Goal: Task Accomplishment & Management: Use online tool/utility

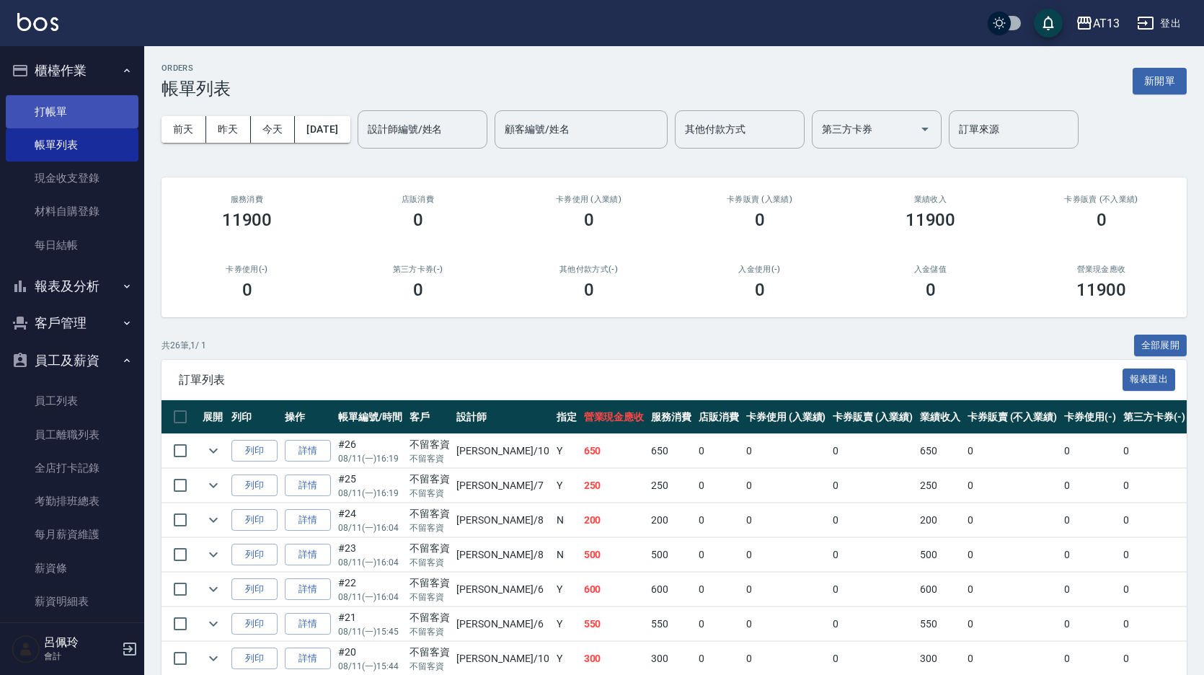
click at [24, 105] on link "打帳單" at bounding box center [72, 111] width 133 height 33
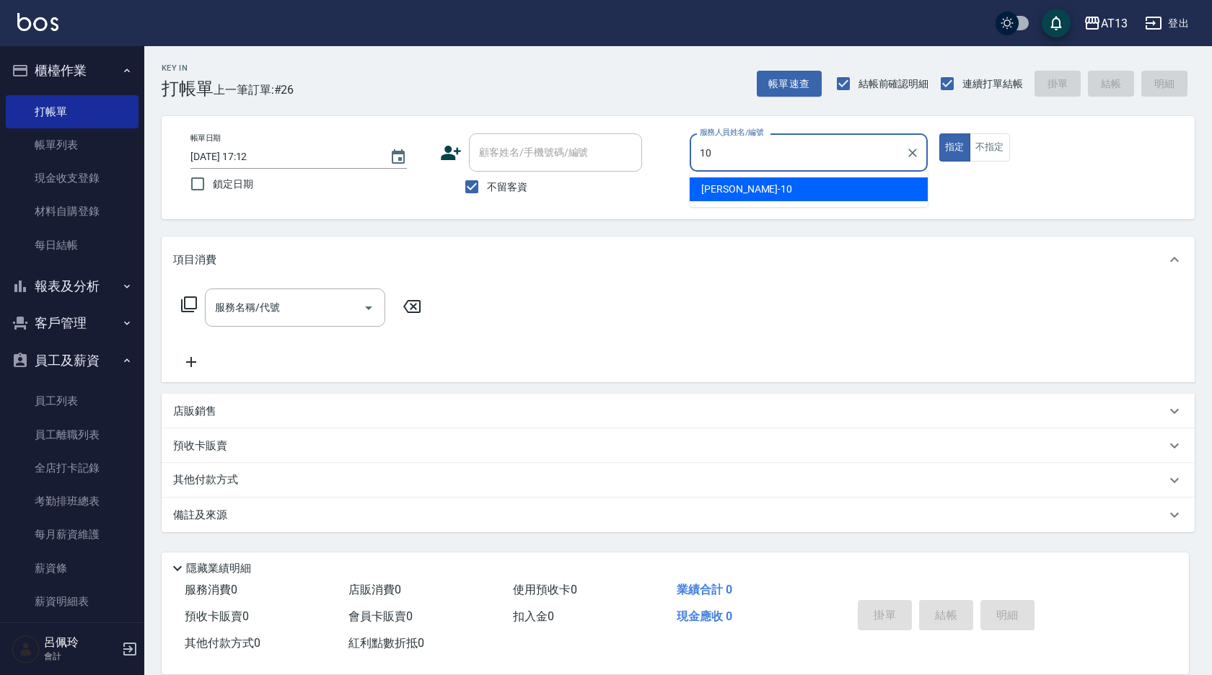
click at [752, 188] on div "[PERSON_NAME] -10" at bounding box center [808, 189] width 238 height 24
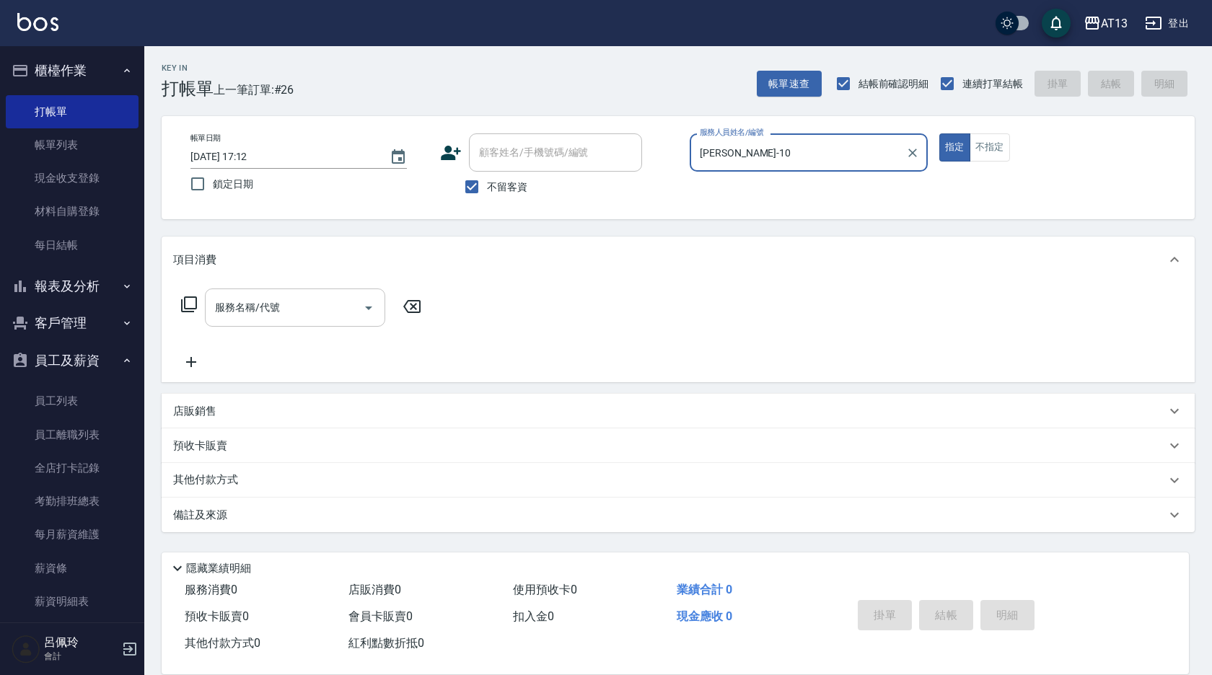
type input "[PERSON_NAME]-10"
click at [282, 317] on input "服務名稱/代號" at bounding box center [284, 307] width 146 height 25
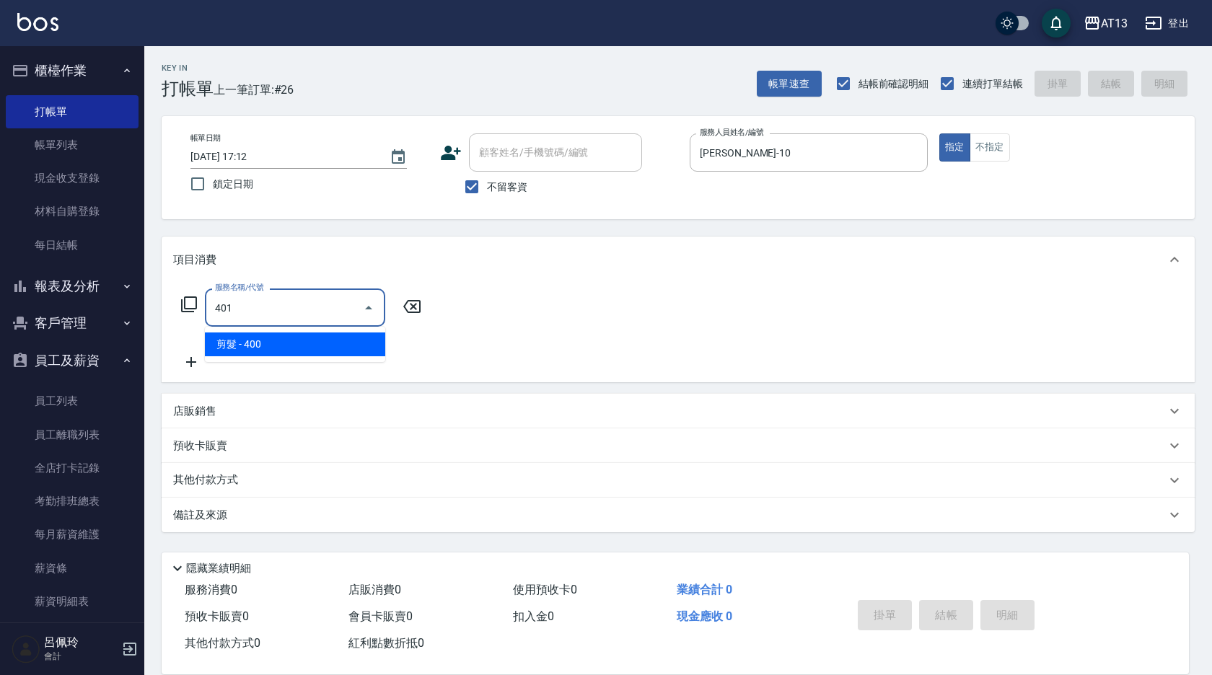
type input "剪髮(401)"
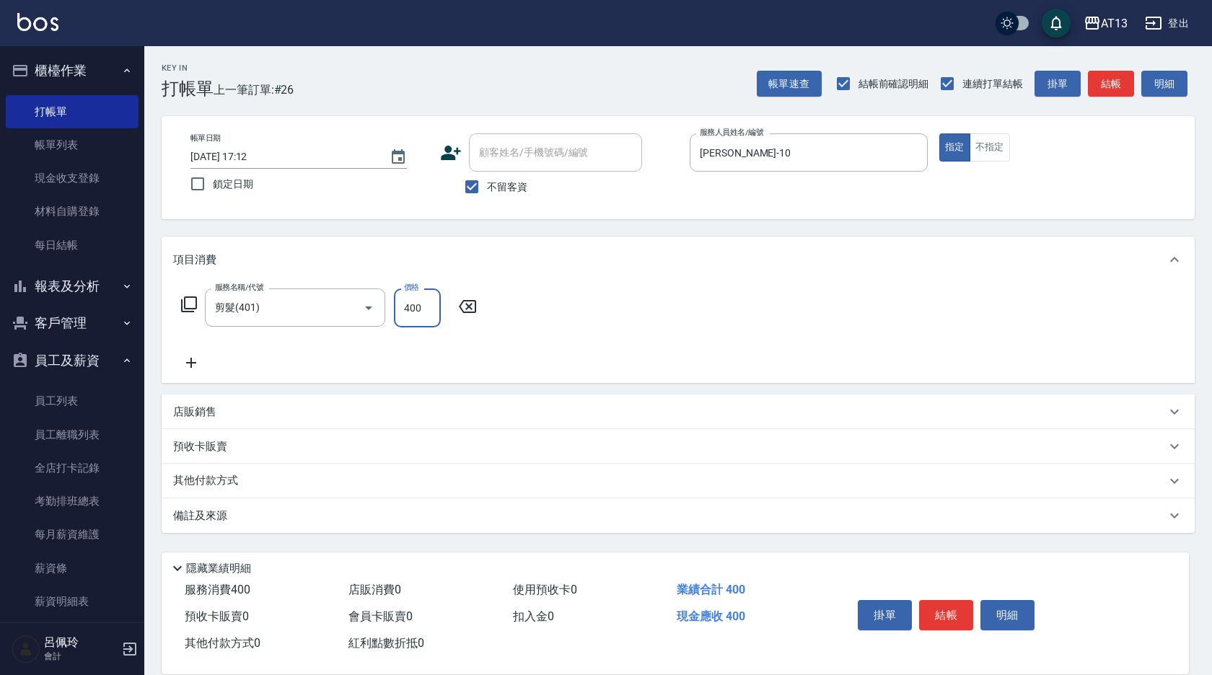
drag, startPoint x: 656, startPoint y: 298, endPoint x: 689, endPoint y: 322, distance: 41.3
click at [657, 299] on div "服務名稱/代號 剪髮(401) 服務名稱/代號 價格 400 價格" at bounding box center [678, 333] width 1033 height 100
click at [940, 601] on button "結帳" at bounding box center [946, 615] width 54 height 30
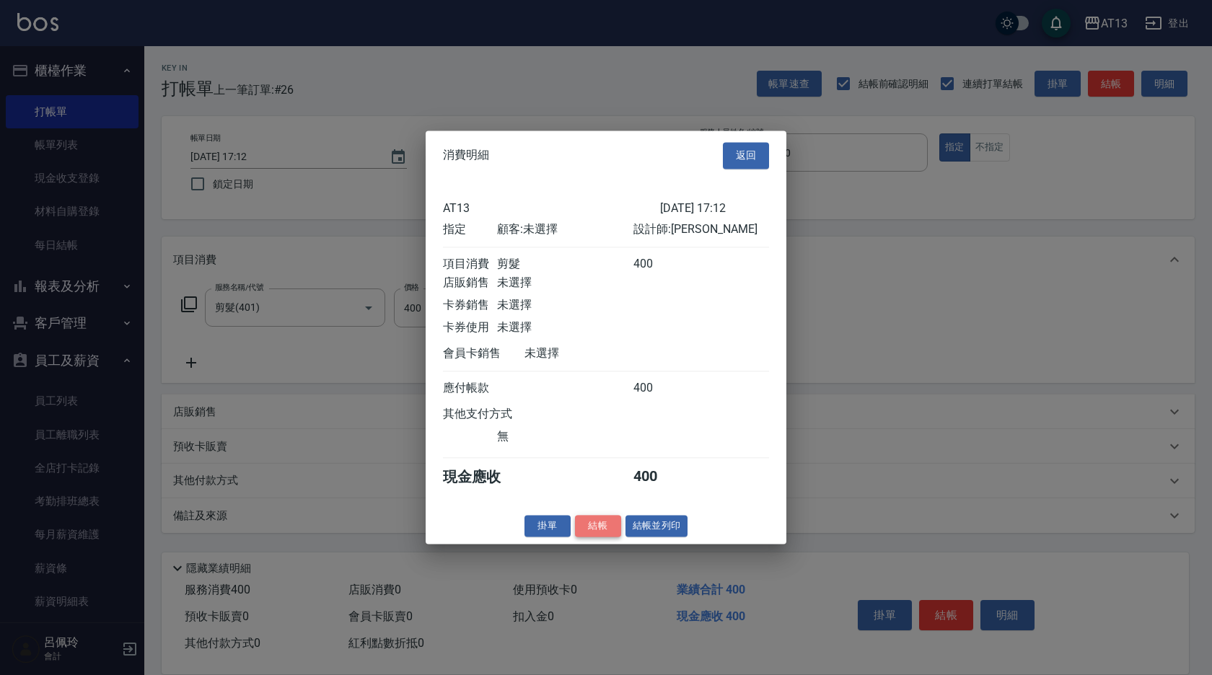
click at [587, 534] on button "結帳" at bounding box center [598, 526] width 46 height 22
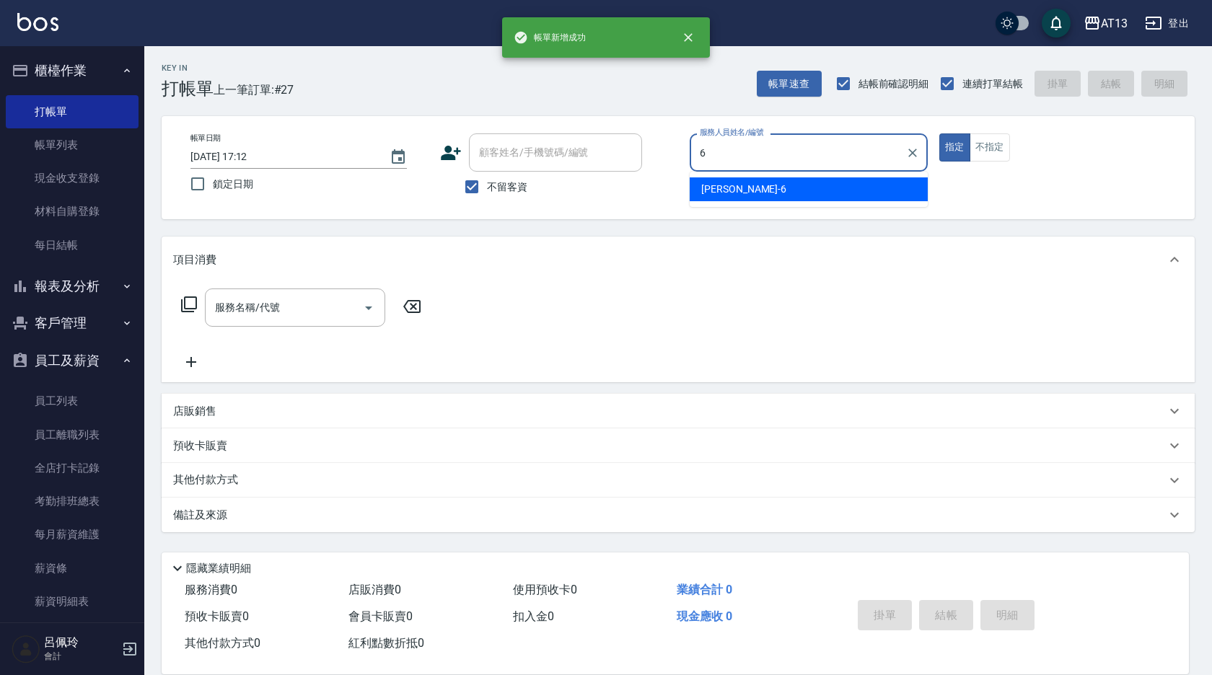
click at [746, 188] on div "[PERSON_NAME] -6" at bounding box center [808, 189] width 238 height 24
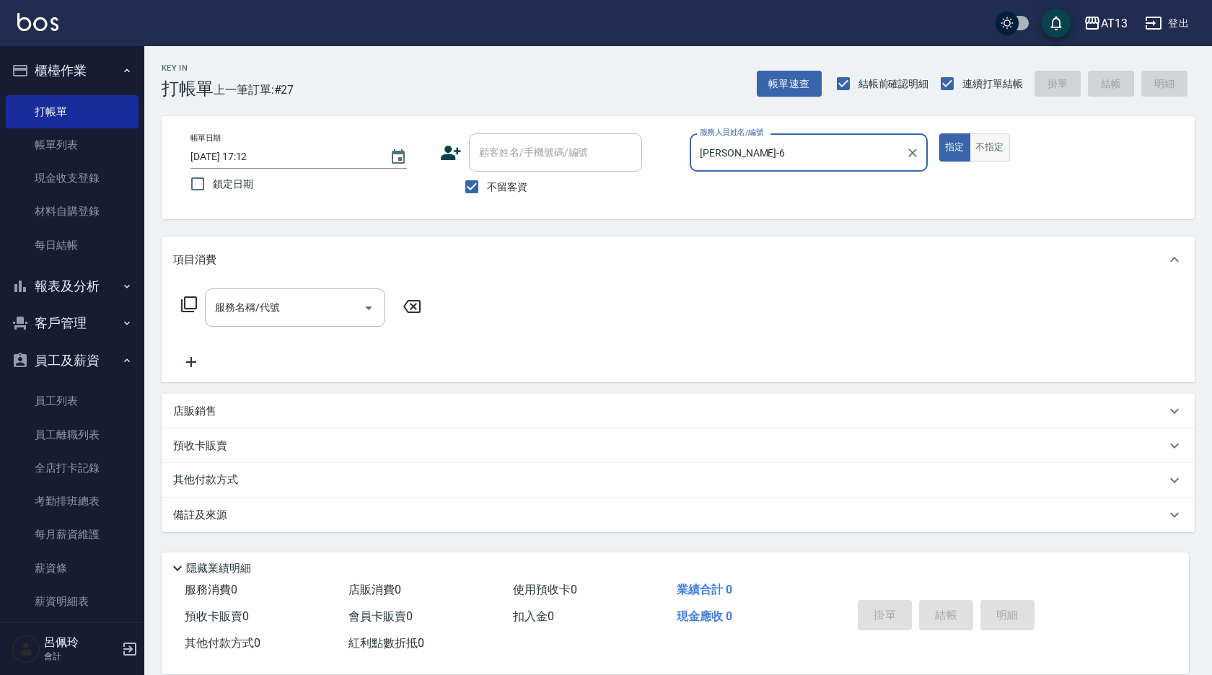
type input "[PERSON_NAME]-6"
click at [993, 154] on button "不指定" at bounding box center [989, 147] width 40 height 28
click at [230, 311] on input "服務名稱/代號" at bounding box center [284, 307] width 146 height 25
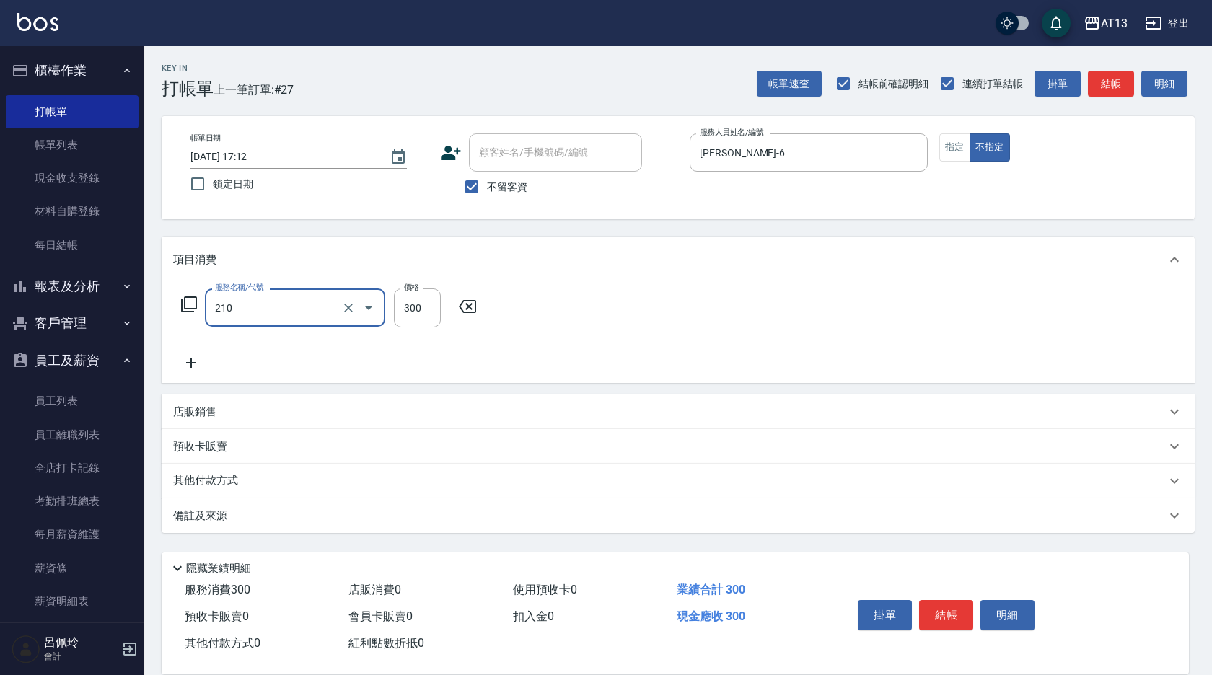
type input "[PERSON_NAME]洗髮精(210)"
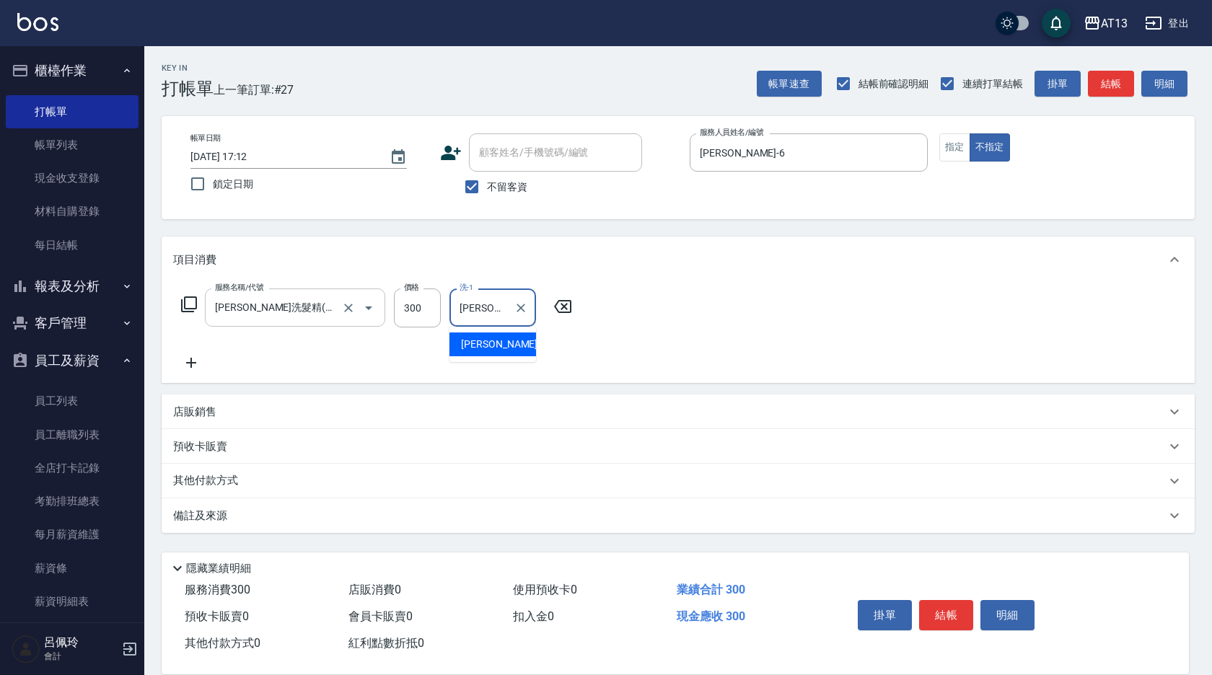
type input "[PERSON_NAME]-33"
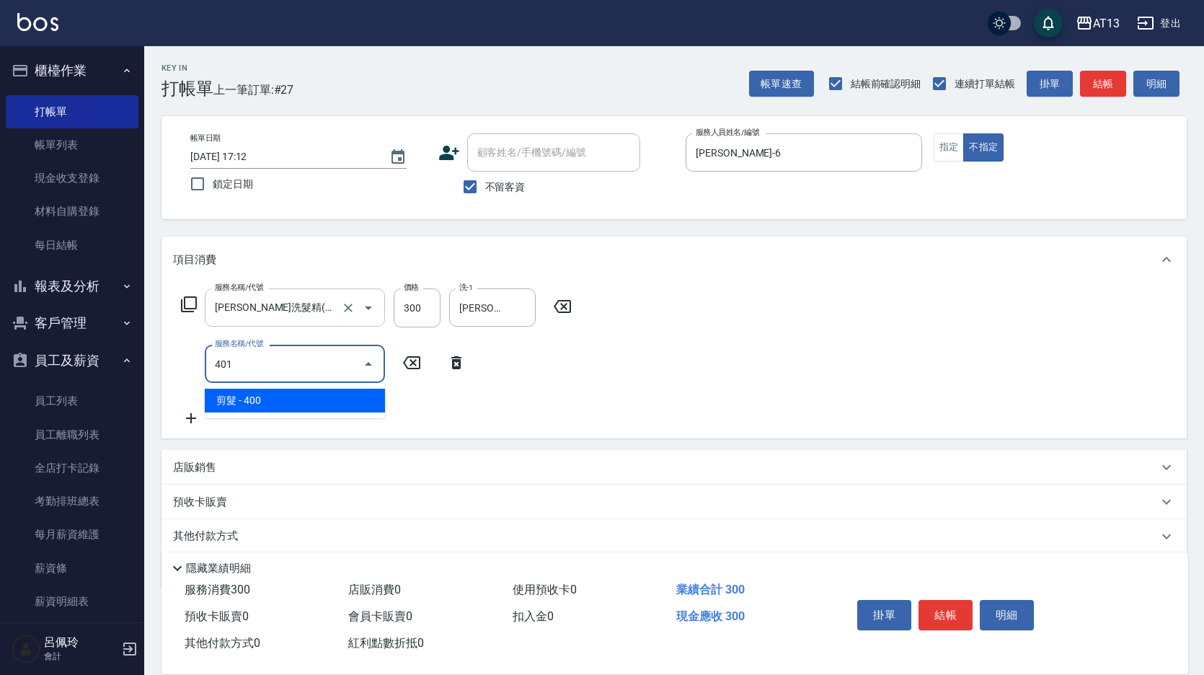
type input "剪髮(401)"
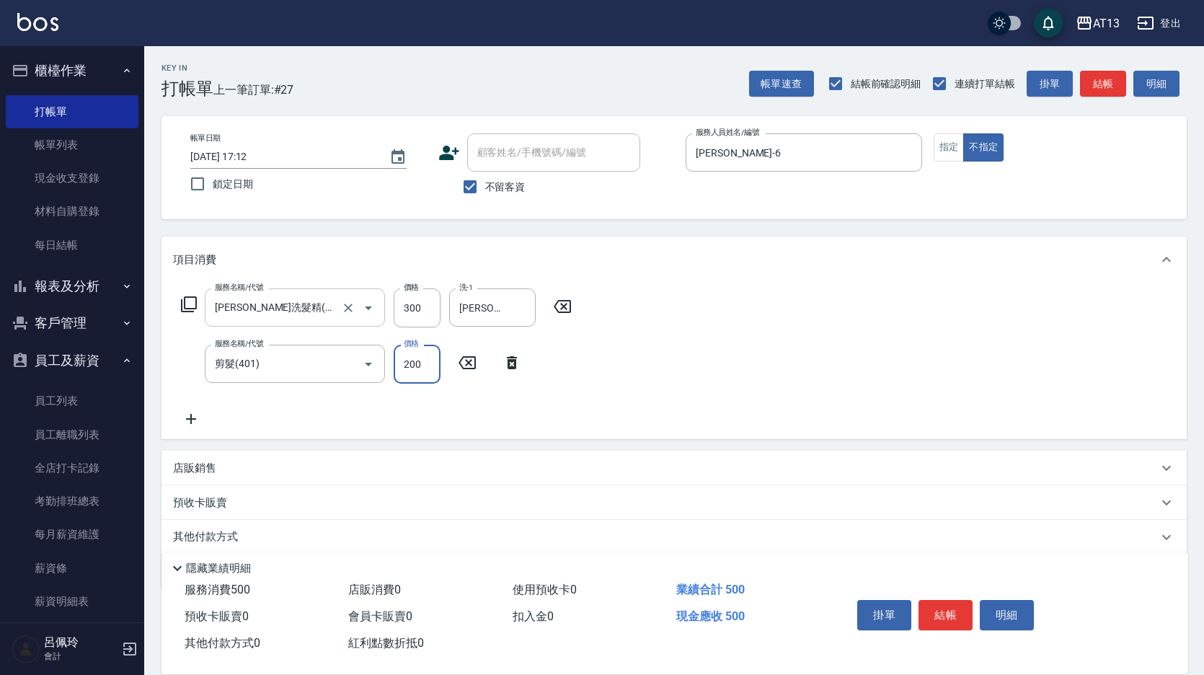
type input "200"
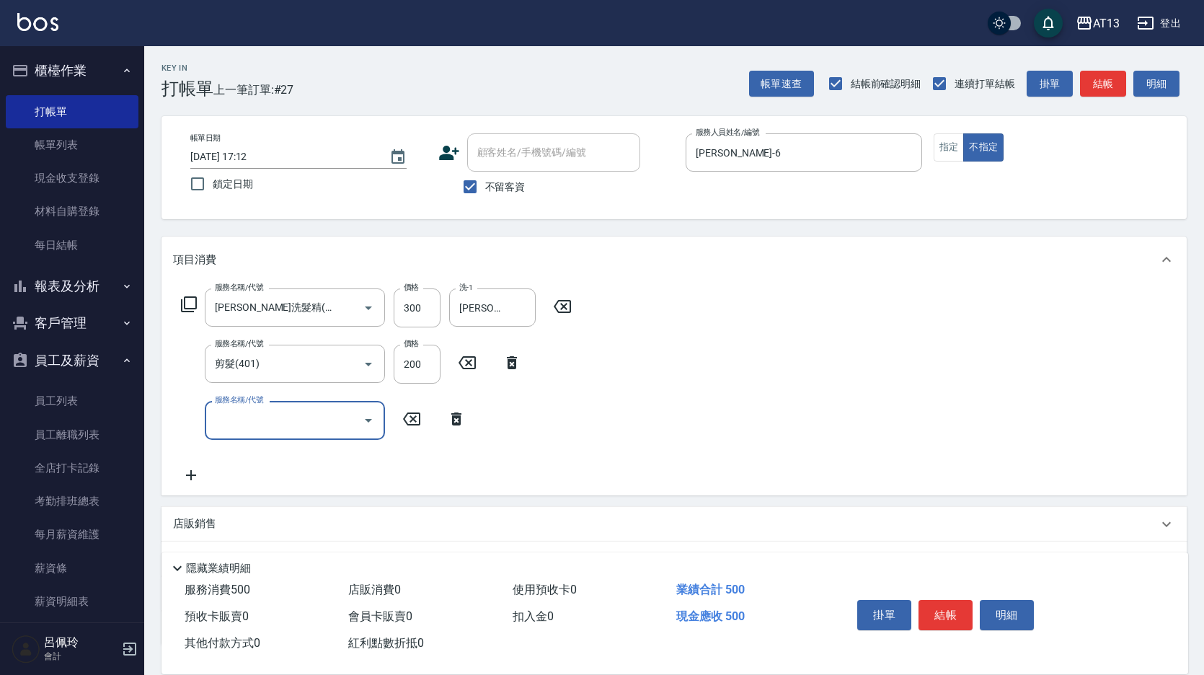
click at [701, 416] on div "服務名稱/代號 [PERSON_NAME]洗髮精(210) 服務名稱/代號 價格 300 價格 洗-1 [PERSON_NAME]-33 洗-1 服務名稱/代…" at bounding box center [674, 389] width 1025 height 212
click at [973, 609] on button "結帳" at bounding box center [946, 615] width 54 height 30
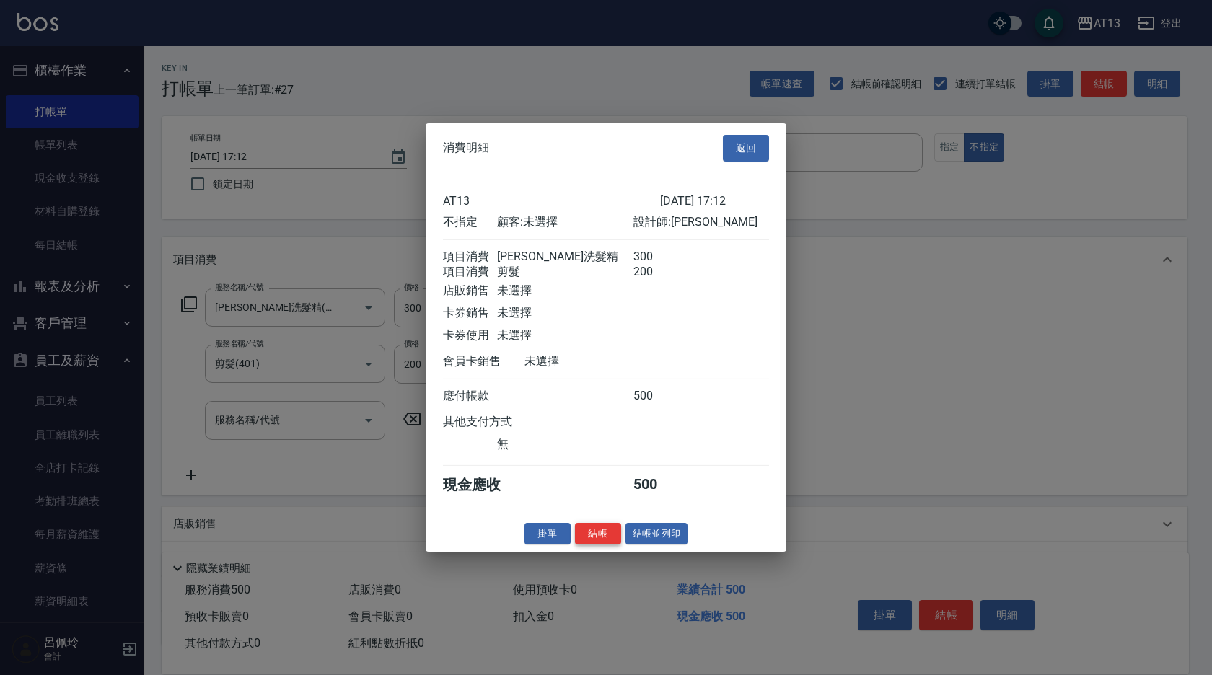
click at [602, 539] on button "結帳" at bounding box center [598, 533] width 46 height 22
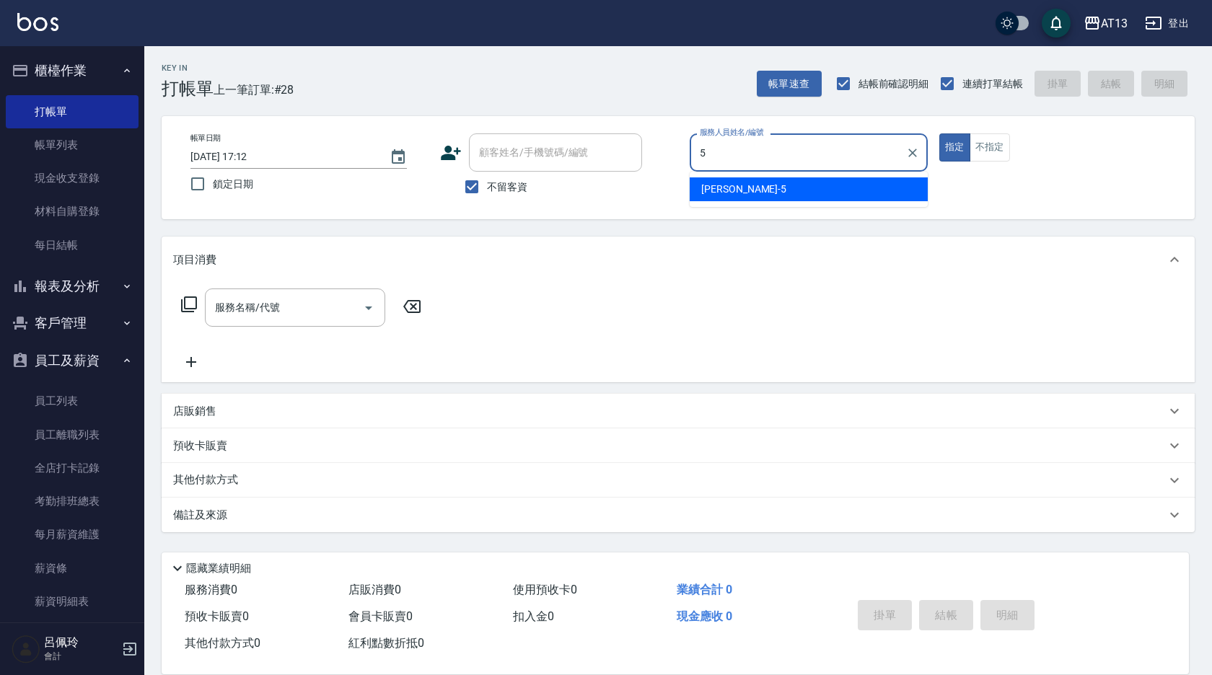
click at [772, 191] on div "[PERSON_NAME] -5" at bounding box center [808, 189] width 238 height 24
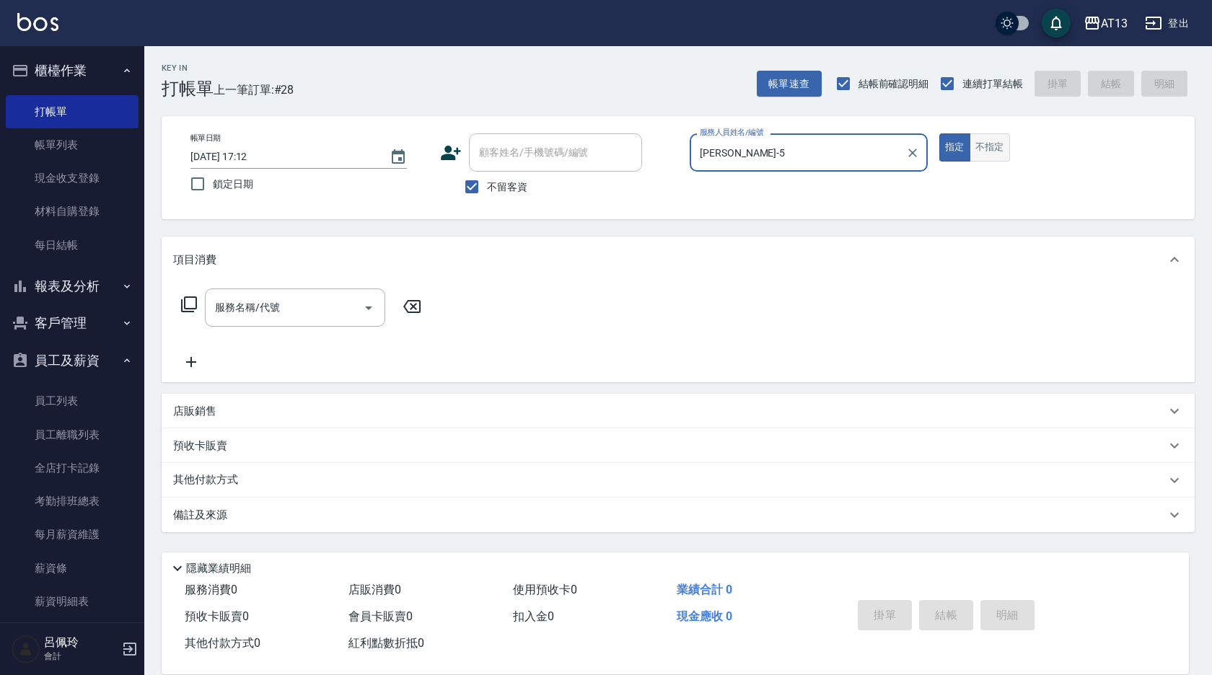
type input "[PERSON_NAME]-5"
click at [991, 153] on button "不指定" at bounding box center [989, 147] width 40 height 28
click at [314, 294] on div "服務名稱/代號" at bounding box center [295, 307] width 180 height 38
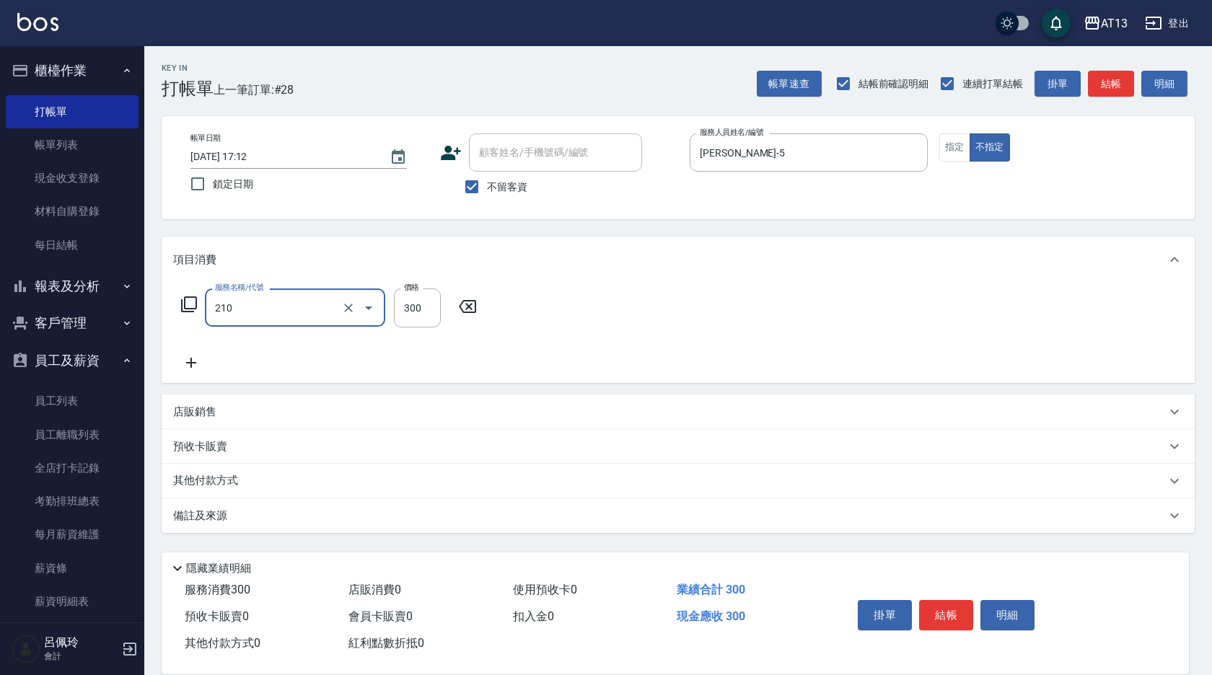
type input "[PERSON_NAME]洗髮精(210)"
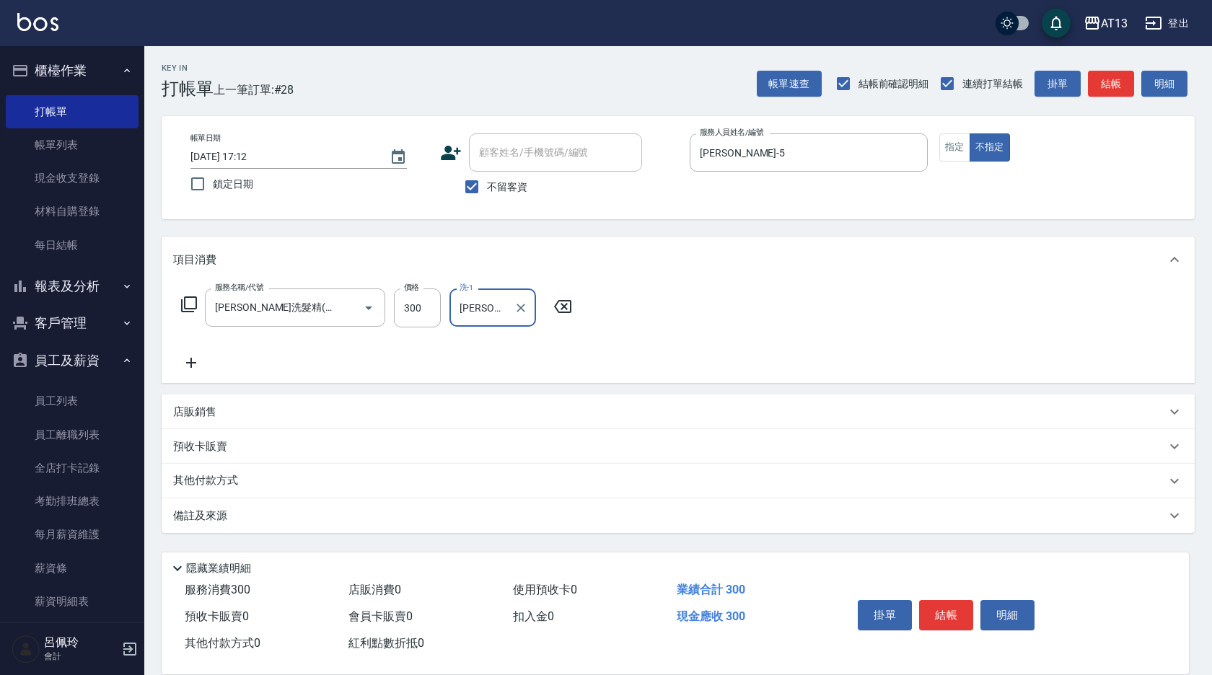
type input "[PERSON_NAME]-5"
drag, startPoint x: 898, startPoint y: 378, endPoint x: 979, endPoint y: 551, distance: 191.3
click at [900, 381] on div "服務名稱/代號 [PERSON_NAME]洗髮精(210) 服務名稱/代號 價格 300 價格 洗-1 [PERSON_NAME]-5 洗-1" at bounding box center [678, 333] width 1033 height 100
click at [949, 601] on button "結帳" at bounding box center [946, 615] width 54 height 30
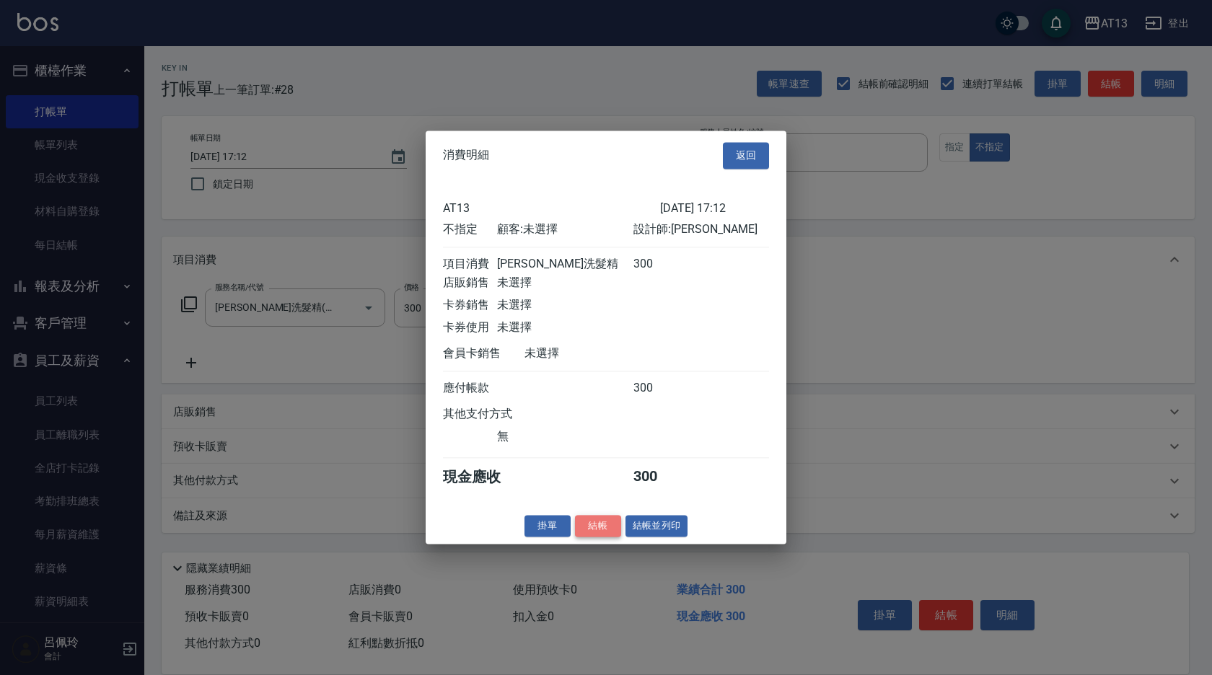
click at [610, 534] on button "結帳" at bounding box center [598, 526] width 46 height 22
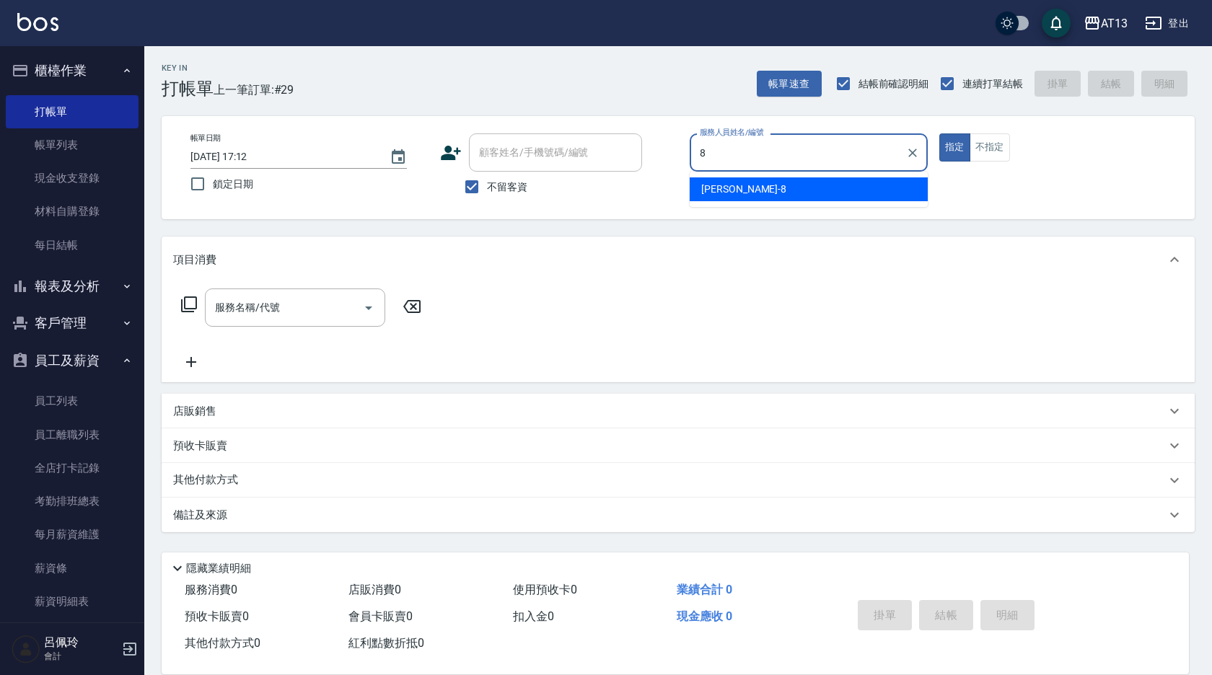
click at [775, 192] on div "[PERSON_NAME] -8" at bounding box center [808, 189] width 238 height 24
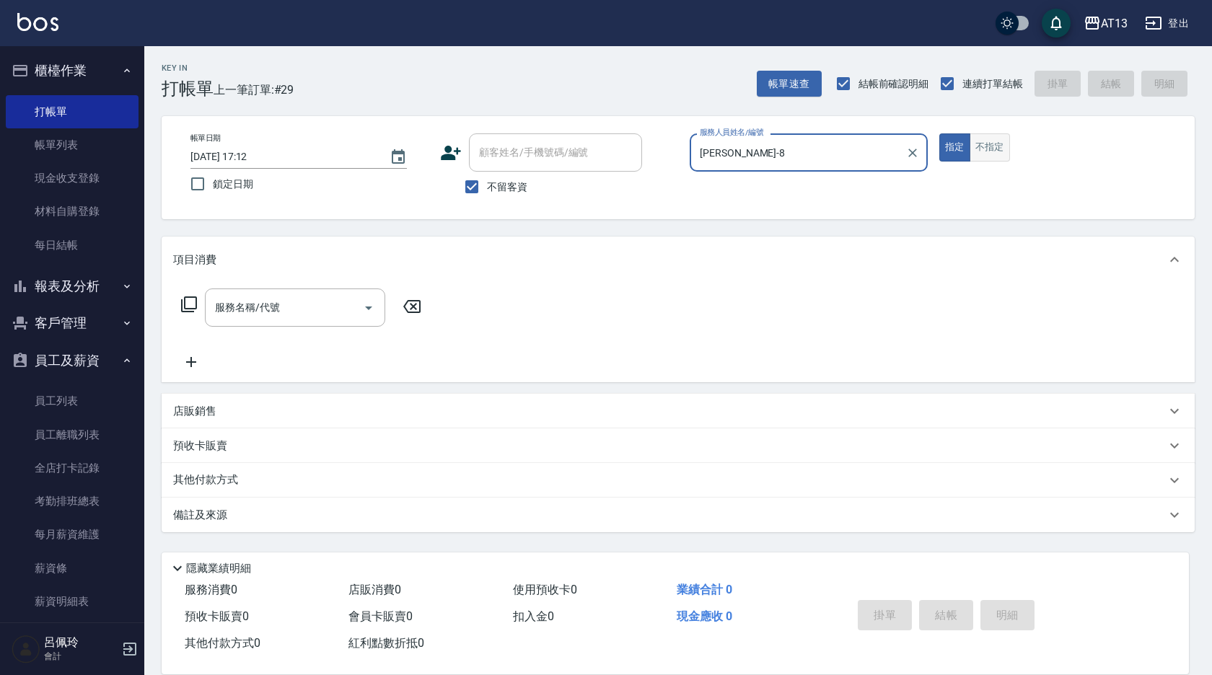
type input "[PERSON_NAME]-8"
click at [986, 148] on button "不指定" at bounding box center [989, 147] width 40 height 28
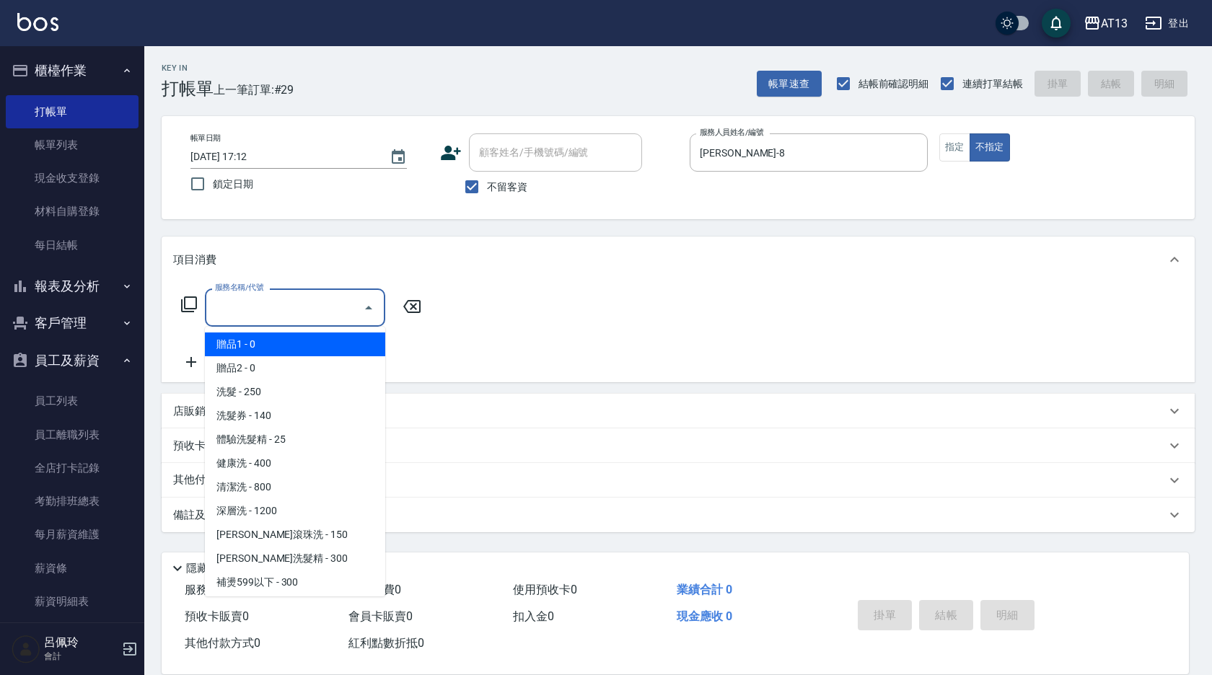
click at [340, 301] on input "服務名稱/代號" at bounding box center [284, 307] width 146 height 25
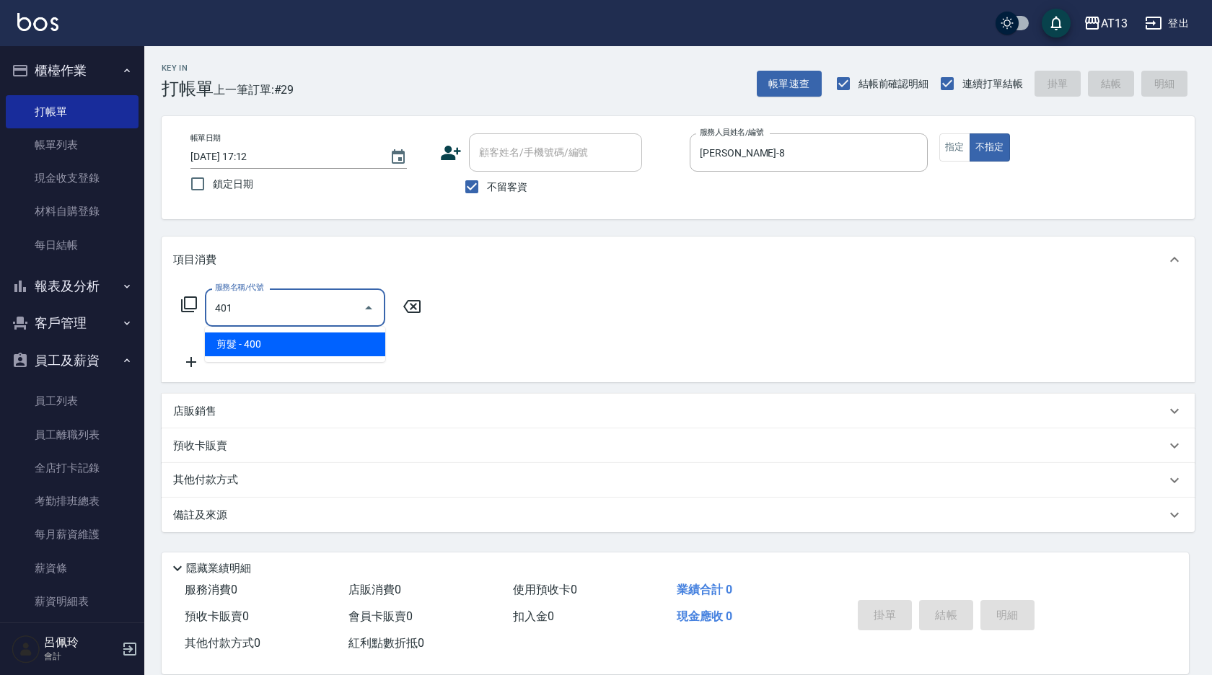
type input "剪髮(401)"
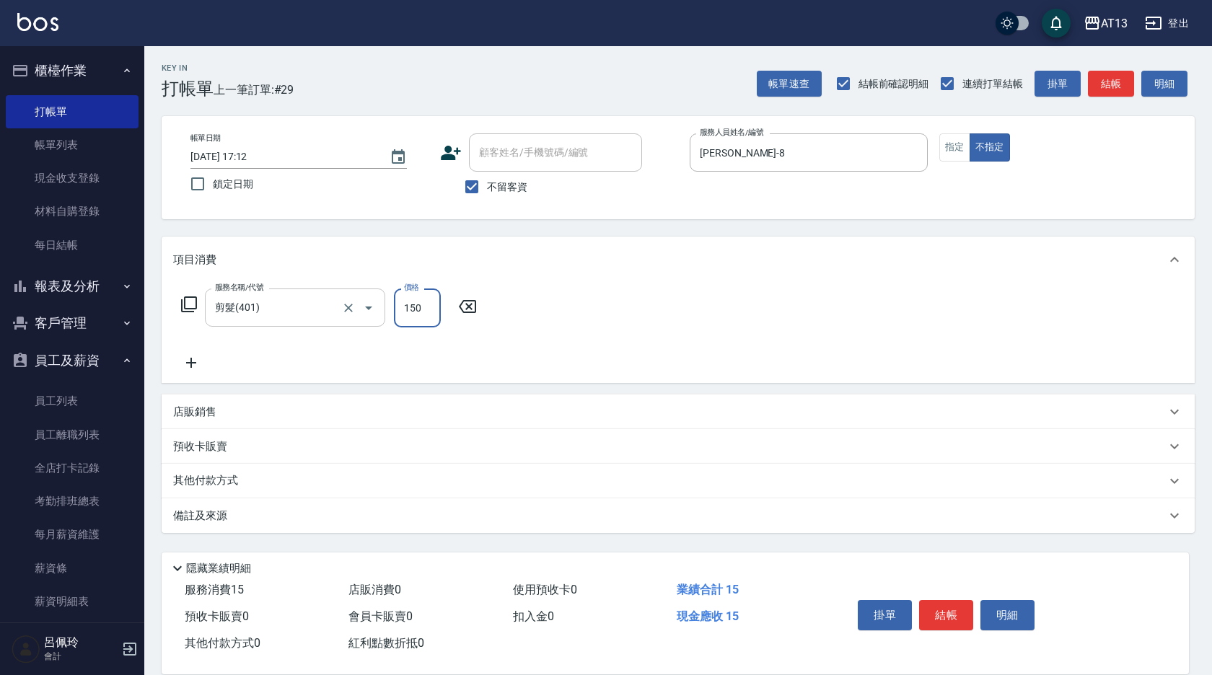
type input "150"
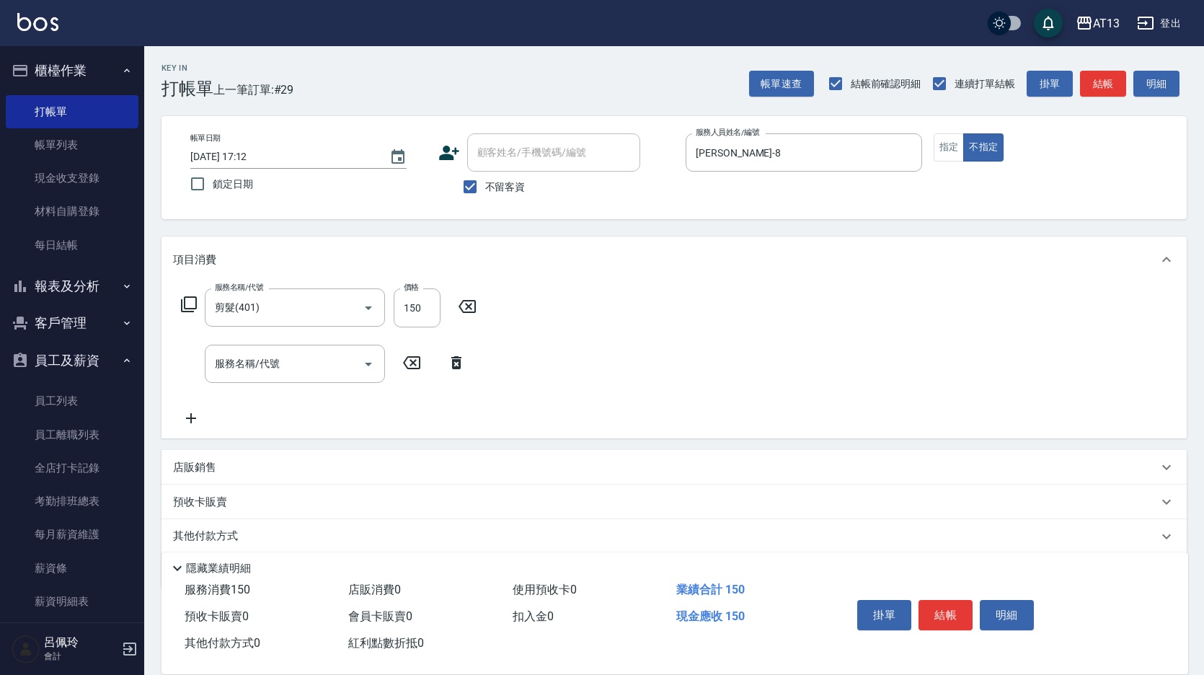
drag, startPoint x: 780, startPoint y: 417, endPoint x: 994, endPoint y: 627, distance: 299.9
click at [781, 418] on div "服務名稱/代號 剪髮(401) 服務名稱/代號 價格 150 價格 服務名稱/代號 服務名稱/代號" at bounding box center [674, 361] width 1025 height 156
click at [932, 600] on button "結帳" at bounding box center [946, 615] width 54 height 30
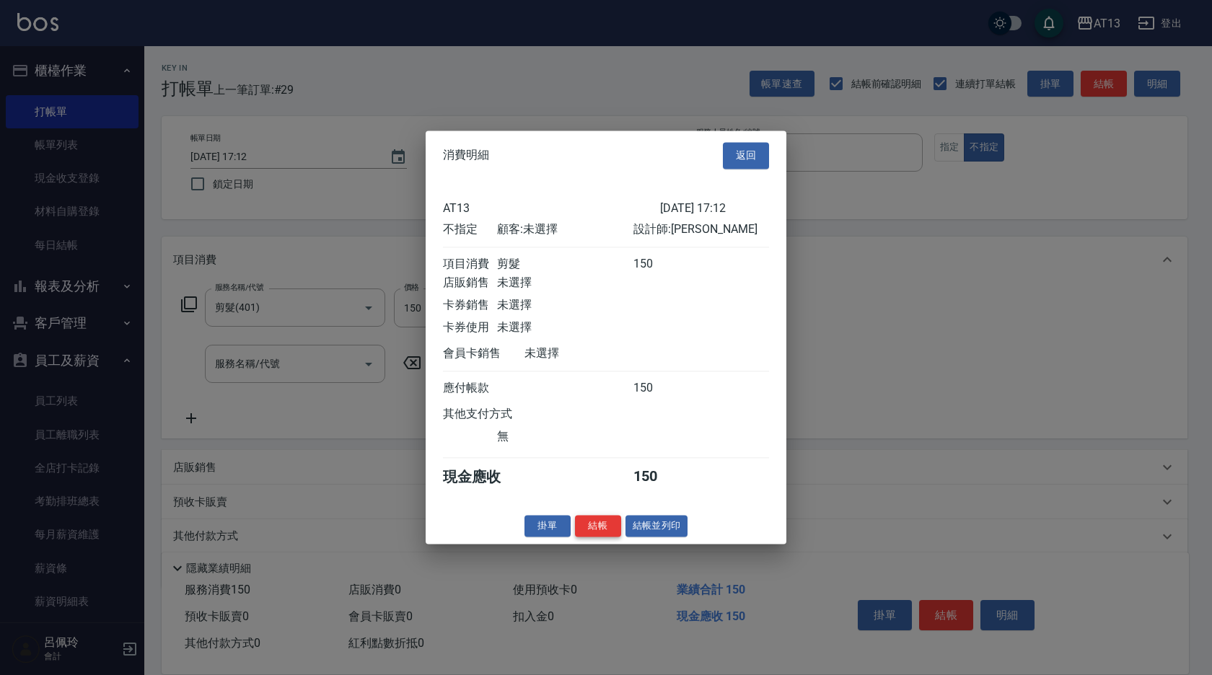
click at [602, 529] on button "結帳" at bounding box center [598, 526] width 46 height 22
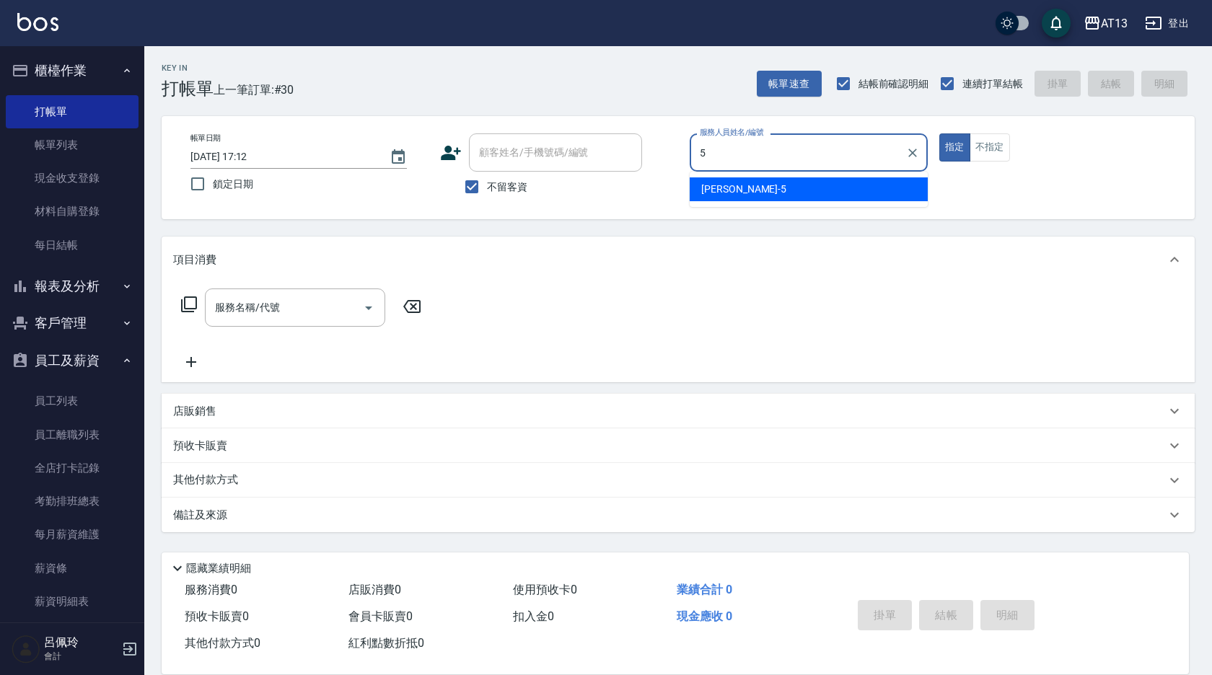
click at [710, 193] on span "[PERSON_NAME] -5" at bounding box center [743, 189] width 85 height 15
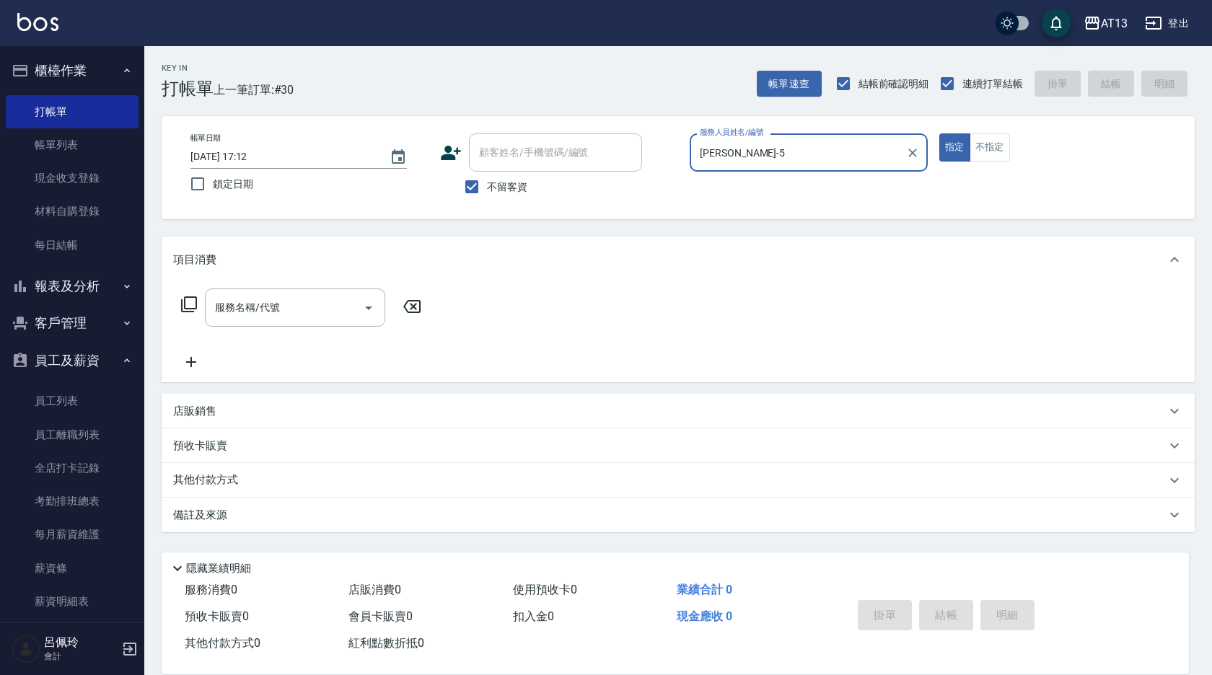
type input "[PERSON_NAME]-5"
click at [982, 151] on button "不指定" at bounding box center [989, 147] width 40 height 28
type button "false"
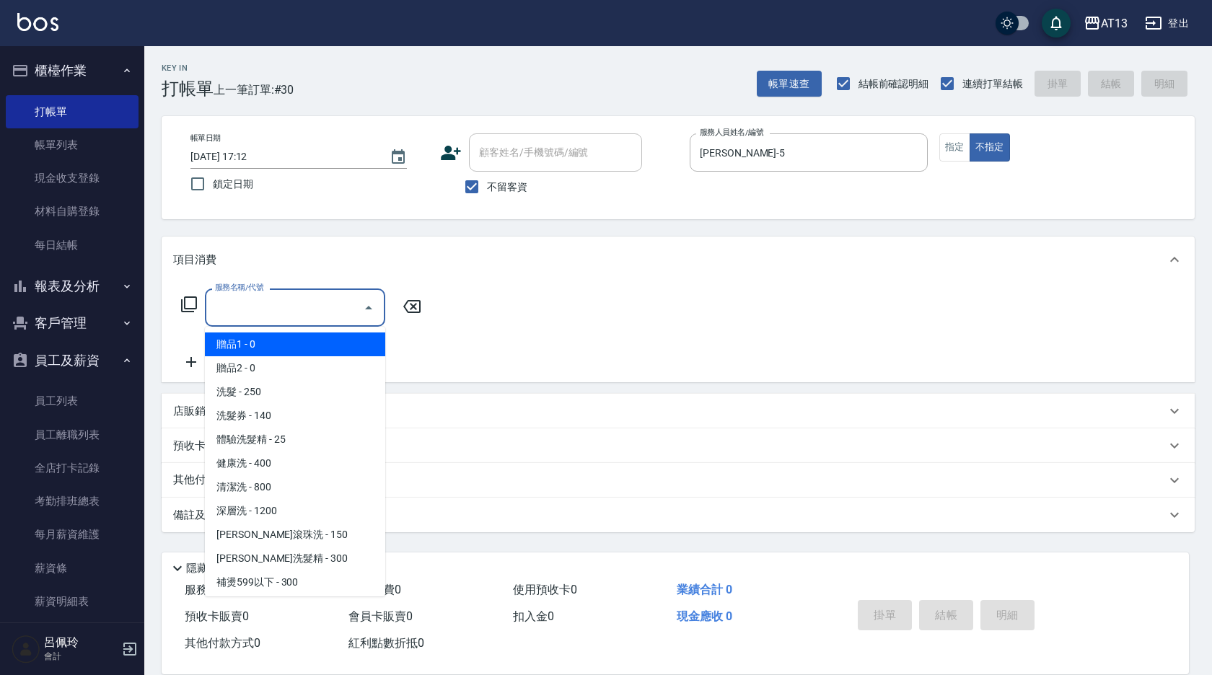
click at [327, 311] on input "服務名稱/代號" at bounding box center [284, 307] width 146 height 25
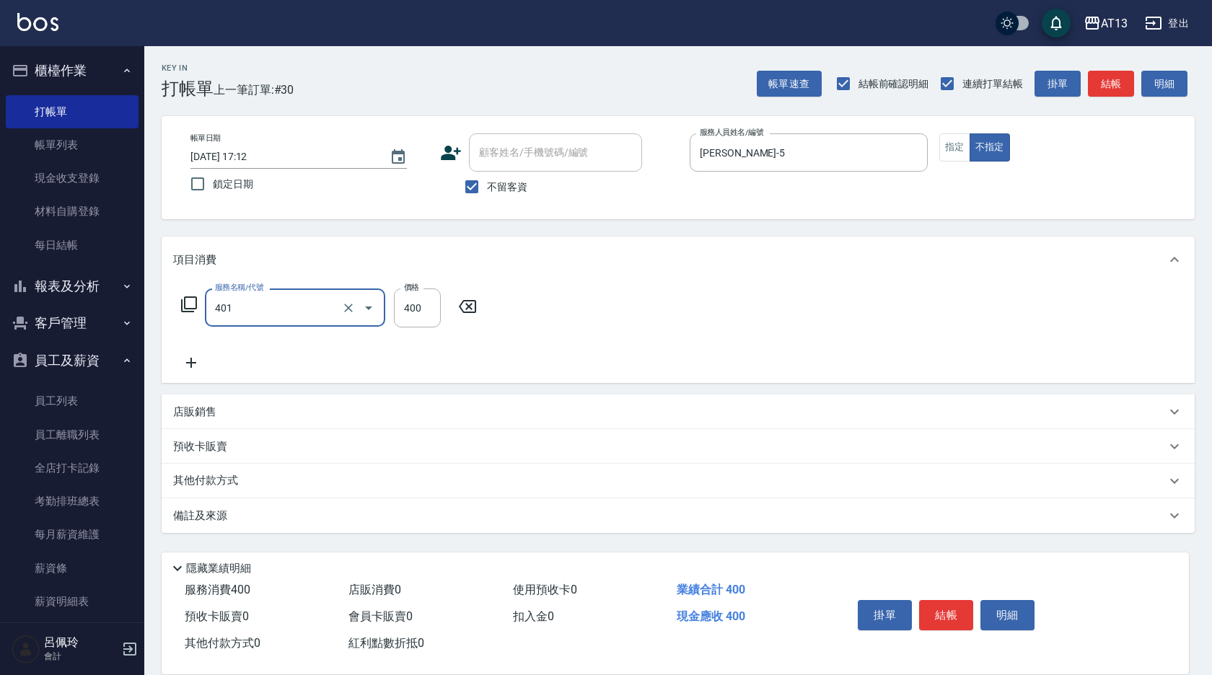
type input "剪髮(401)"
type input "200"
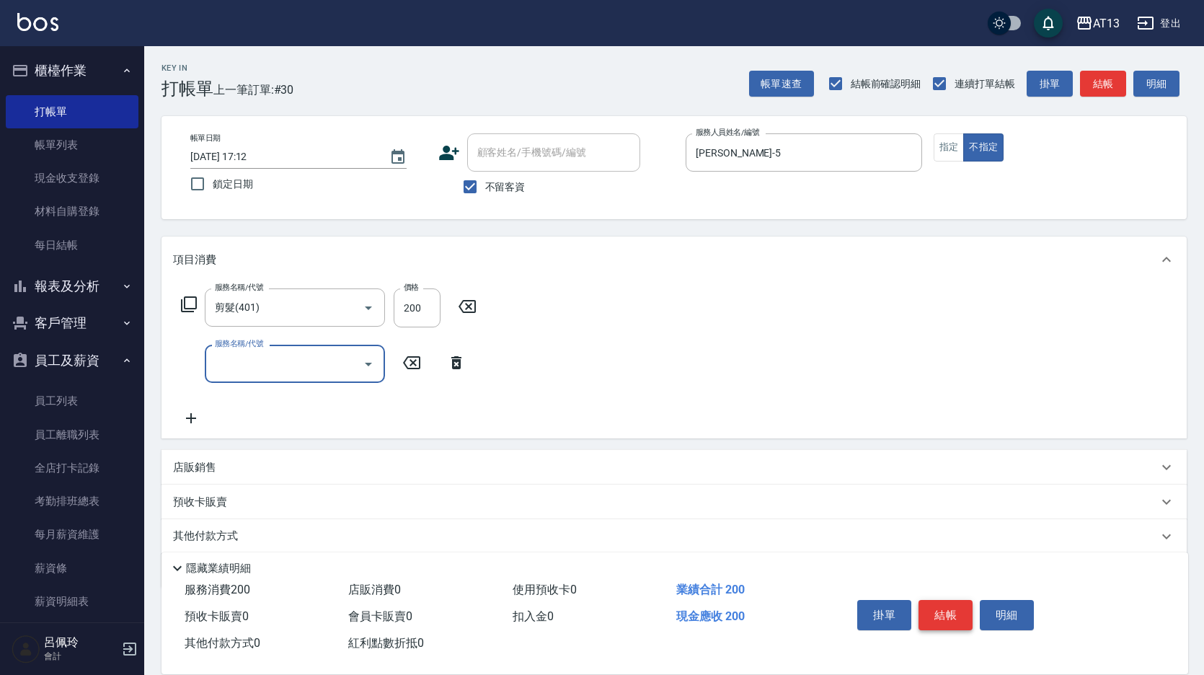
click at [948, 607] on button "結帳" at bounding box center [946, 615] width 54 height 30
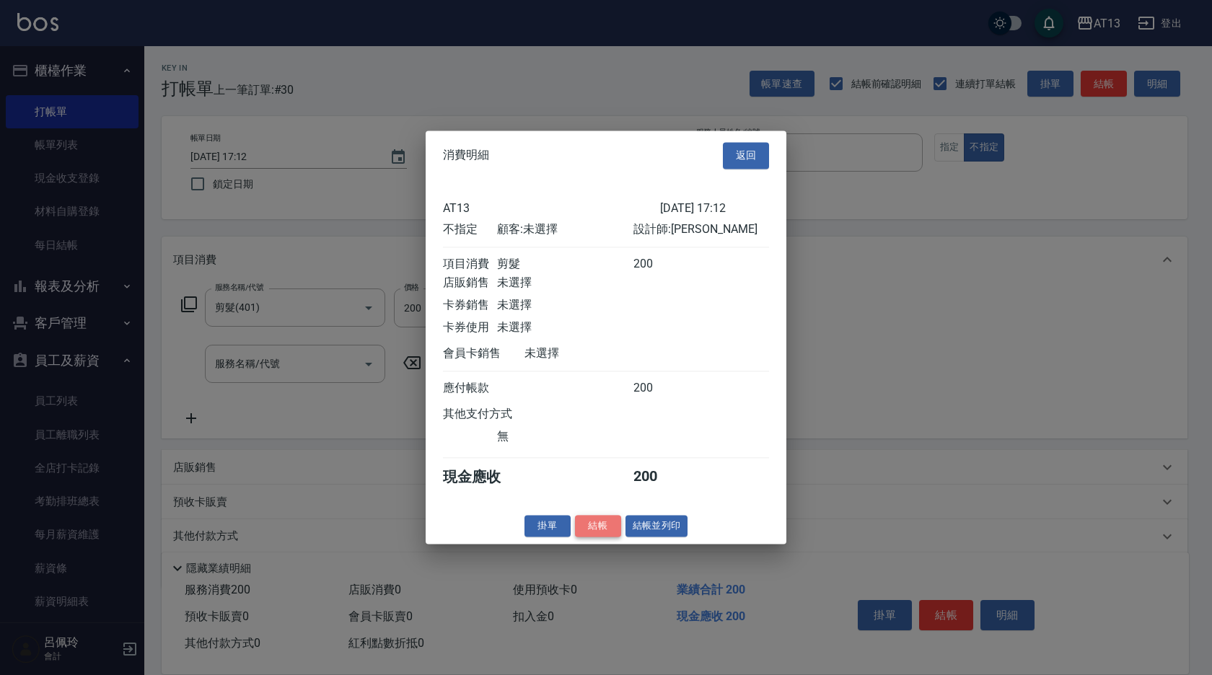
click at [601, 530] on button "結帳" at bounding box center [598, 526] width 46 height 22
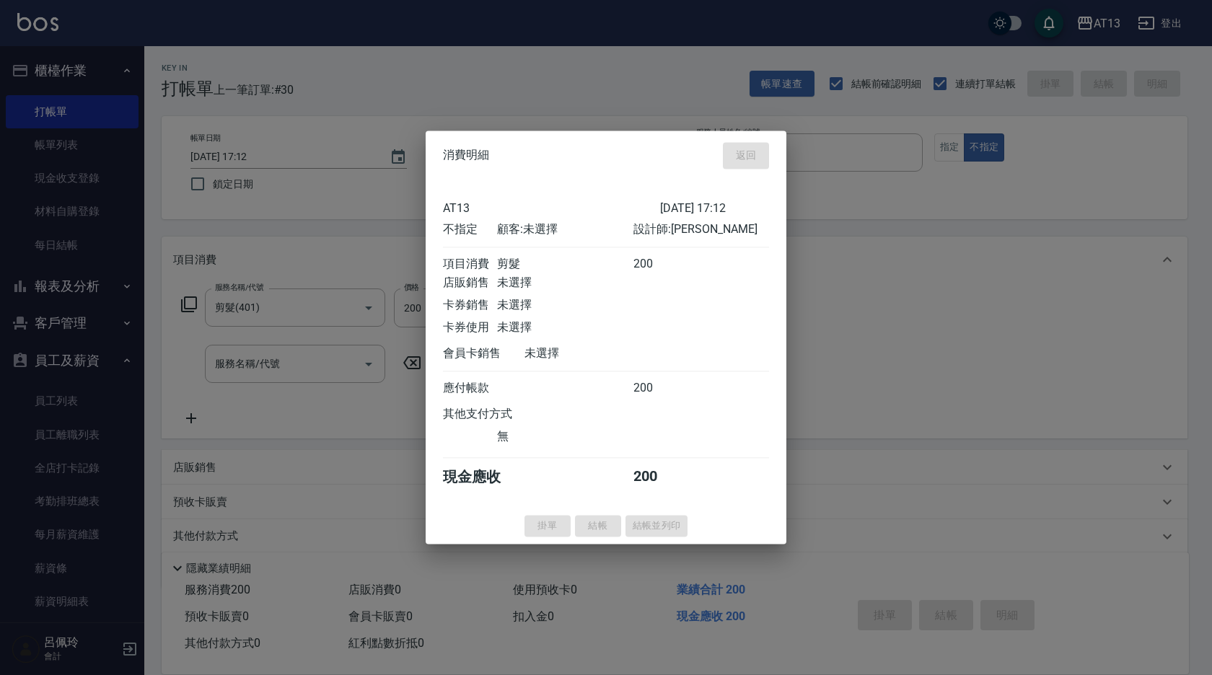
type input "[DATE] 17:13"
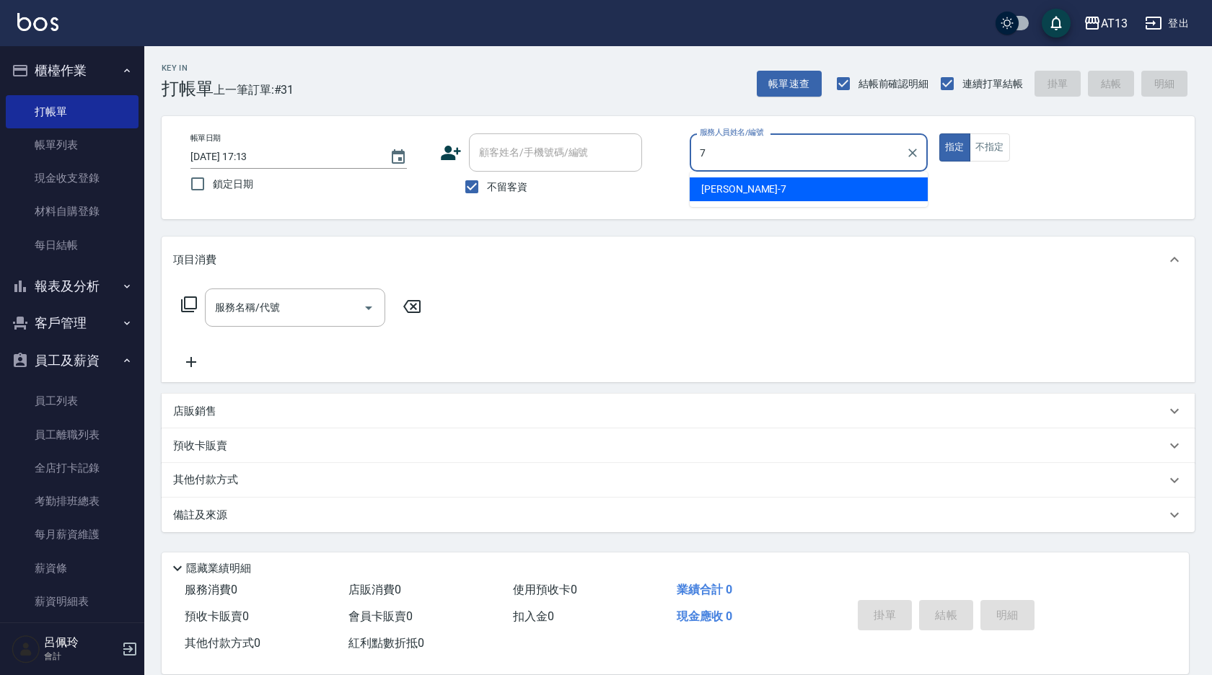
click at [731, 182] on span "[PERSON_NAME]-7" at bounding box center [743, 189] width 85 height 15
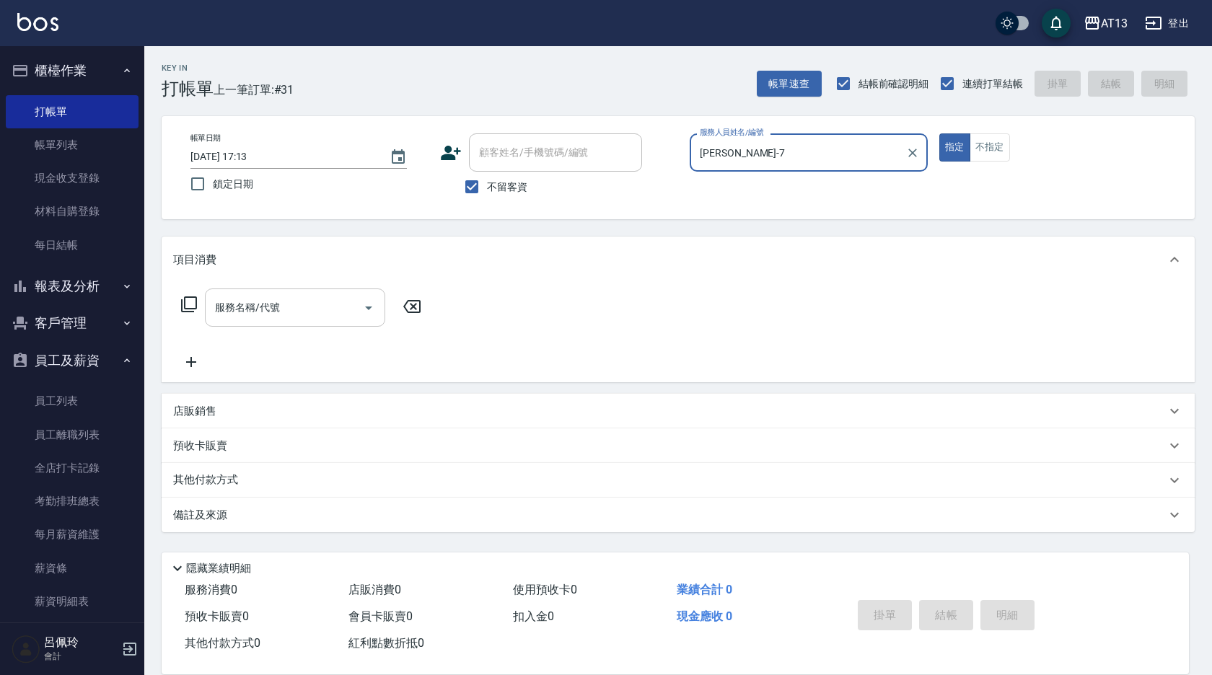
type input "[PERSON_NAME]-7"
click at [335, 305] on input "服務名稱/代號" at bounding box center [284, 307] width 146 height 25
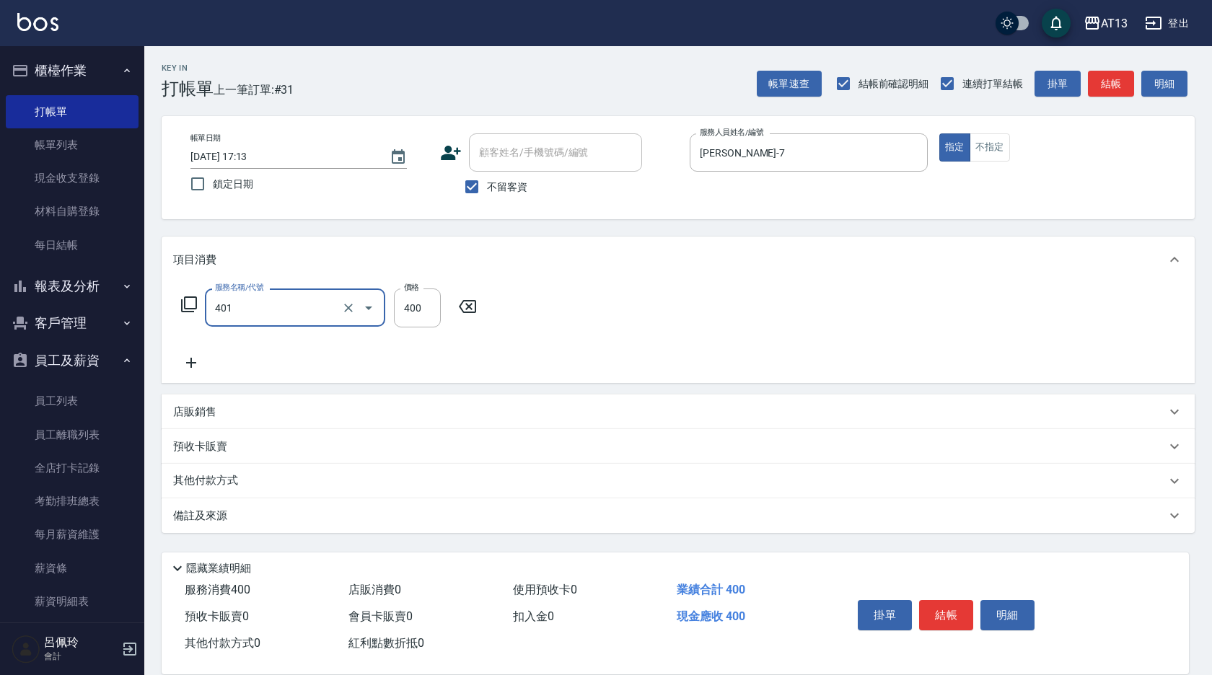
type input "剪髮(401)"
type input "300"
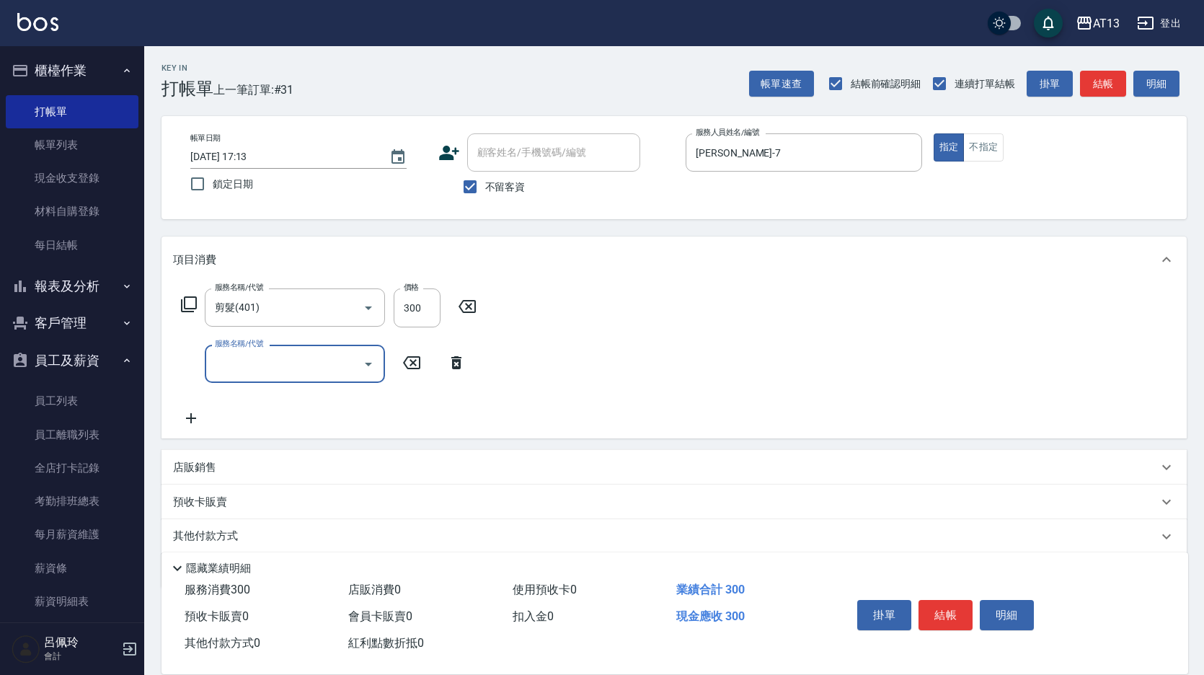
click at [726, 364] on div "服務名稱/代號 剪髮(401) 服務名稱/代號 價格 300 價格 服務名稱/代號 服務名稱/代號" at bounding box center [674, 361] width 1025 height 156
click at [935, 600] on button "結帳" at bounding box center [946, 615] width 54 height 30
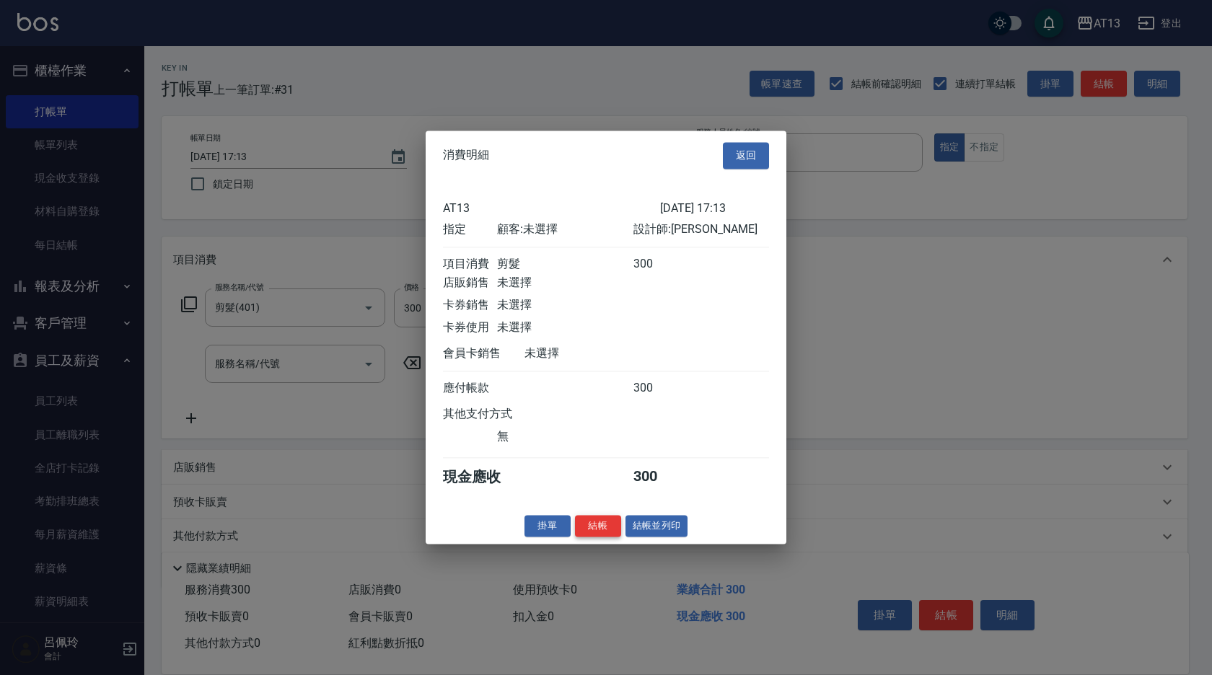
click at [606, 537] on button "結帳" at bounding box center [598, 526] width 46 height 22
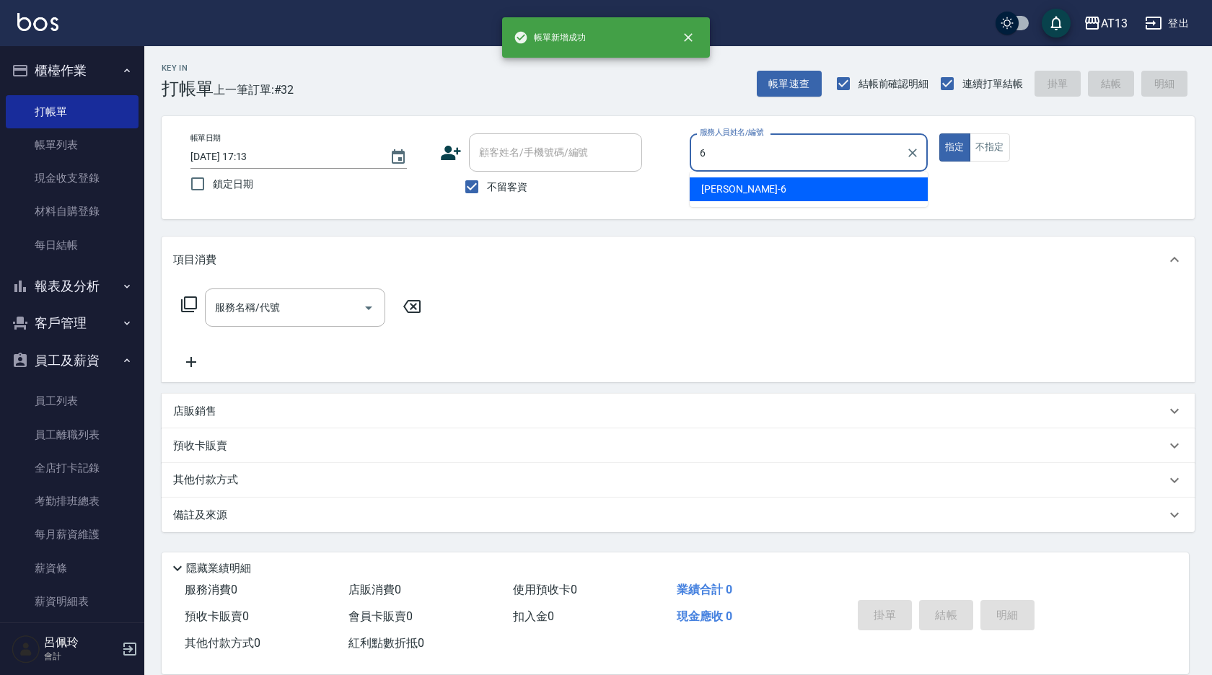
click at [708, 191] on span "[PERSON_NAME] -6" at bounding box center [743, 189] width 85 height 15
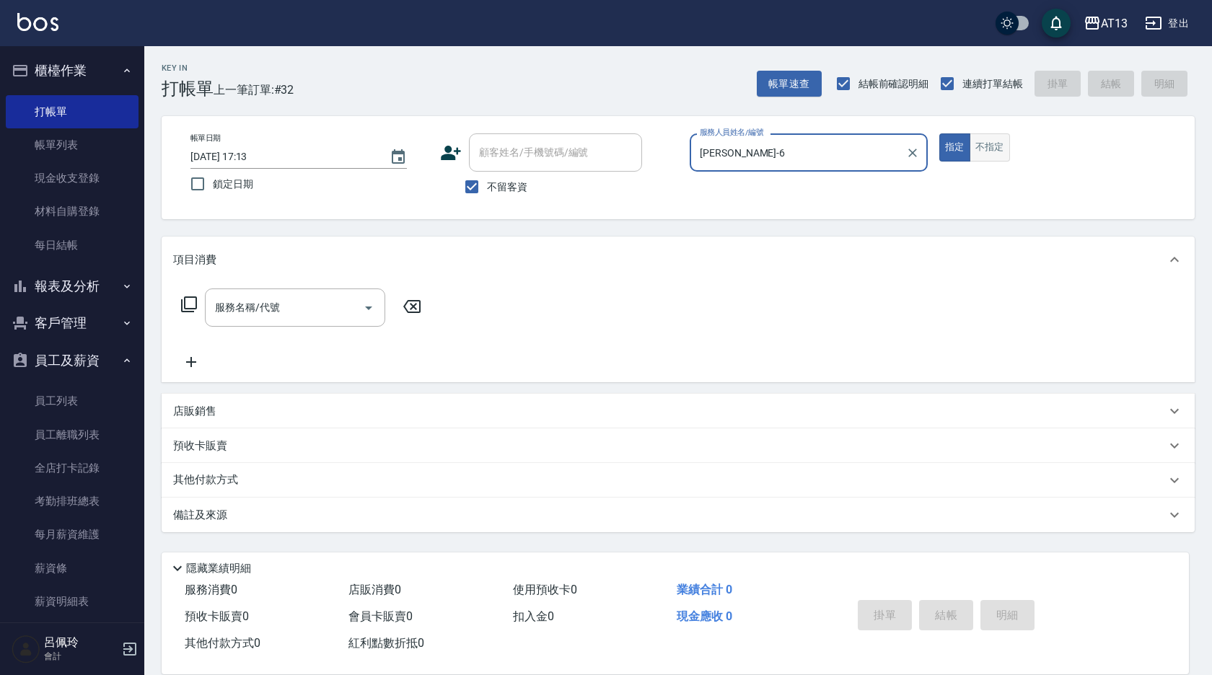
type input "[PERSON_NAME]-6"
click at [986, 152] on button "不指定" at bounding box center [989, 147] width 40 height 28
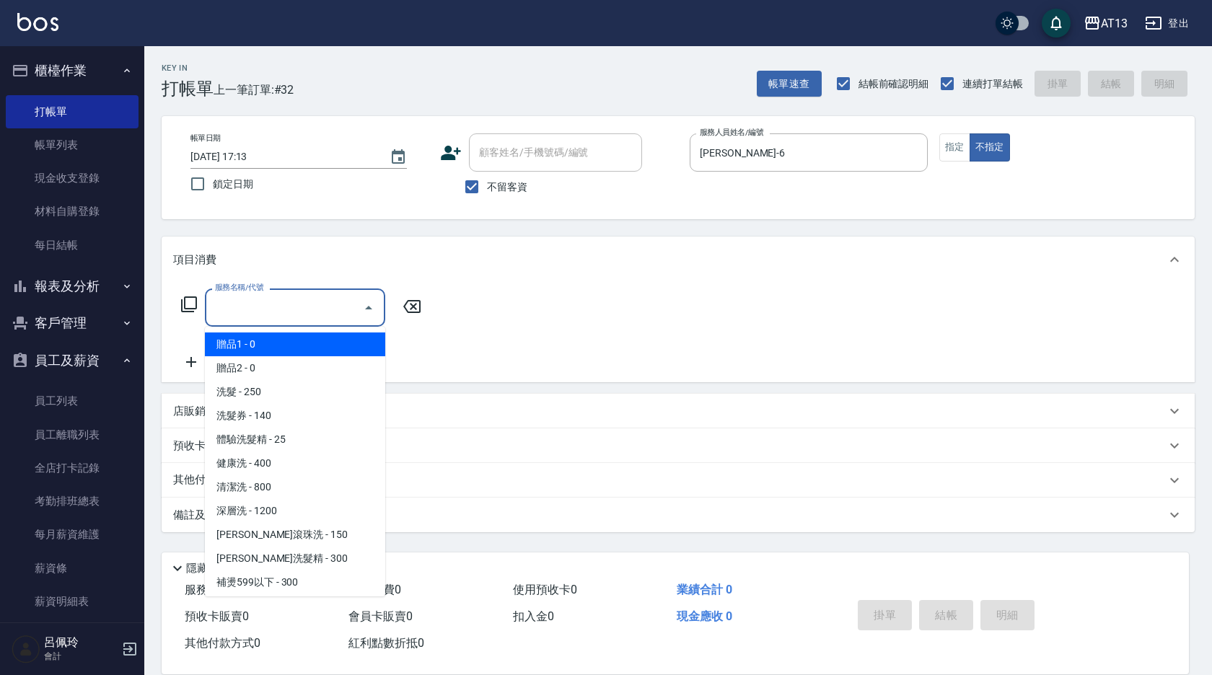
click at [295, 299] on input "服務名稱/代號" at bounding box center [284, 307] width 146 height 25
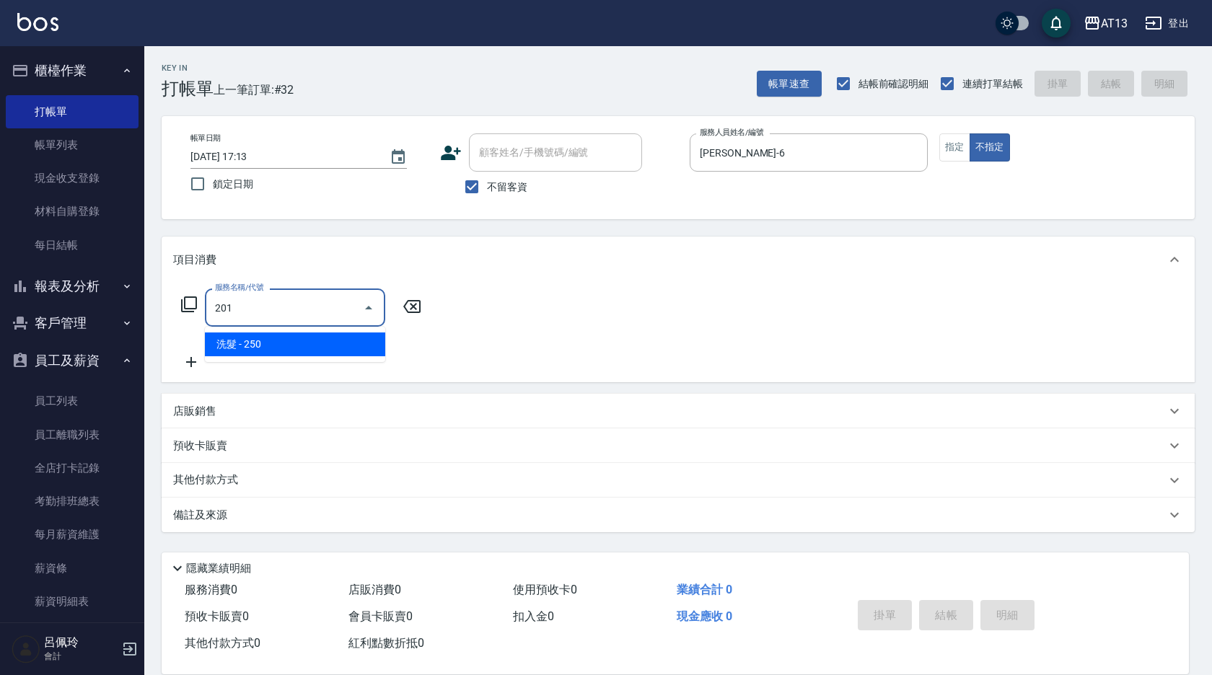
type input "洗髮(201)"
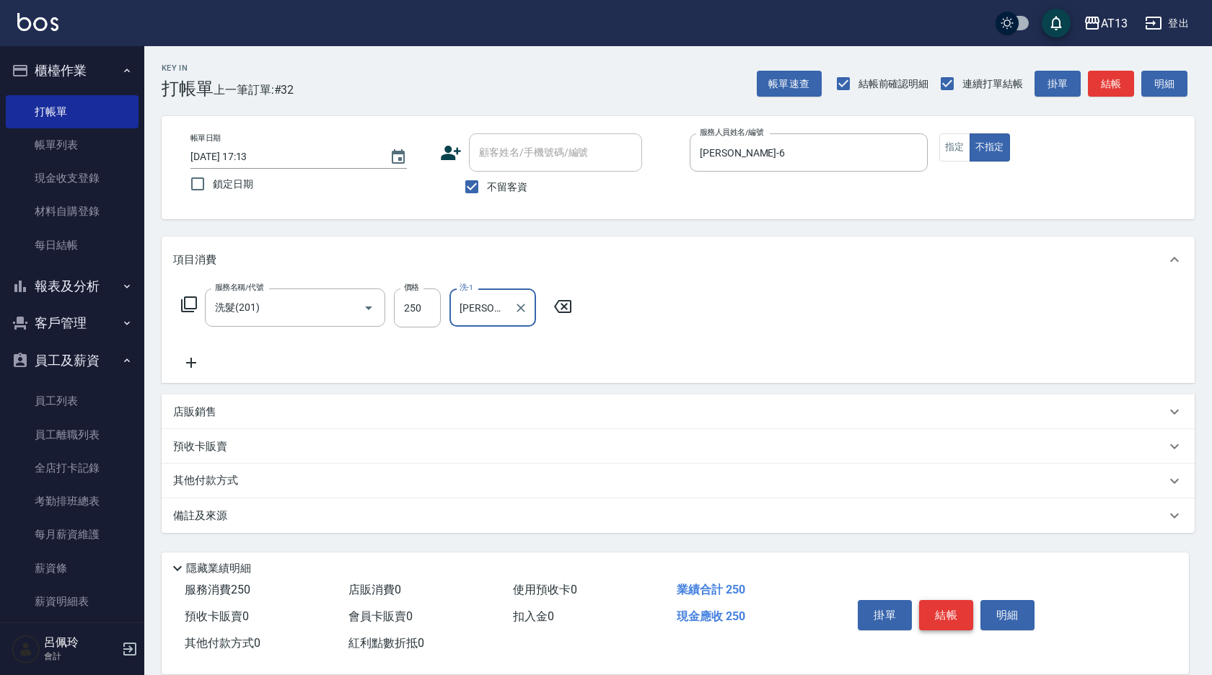
type input "[PERSON_NAME]-11"
click at [936, 604] on button "結帳" at bounding box center [946, 615] width 54 height 30
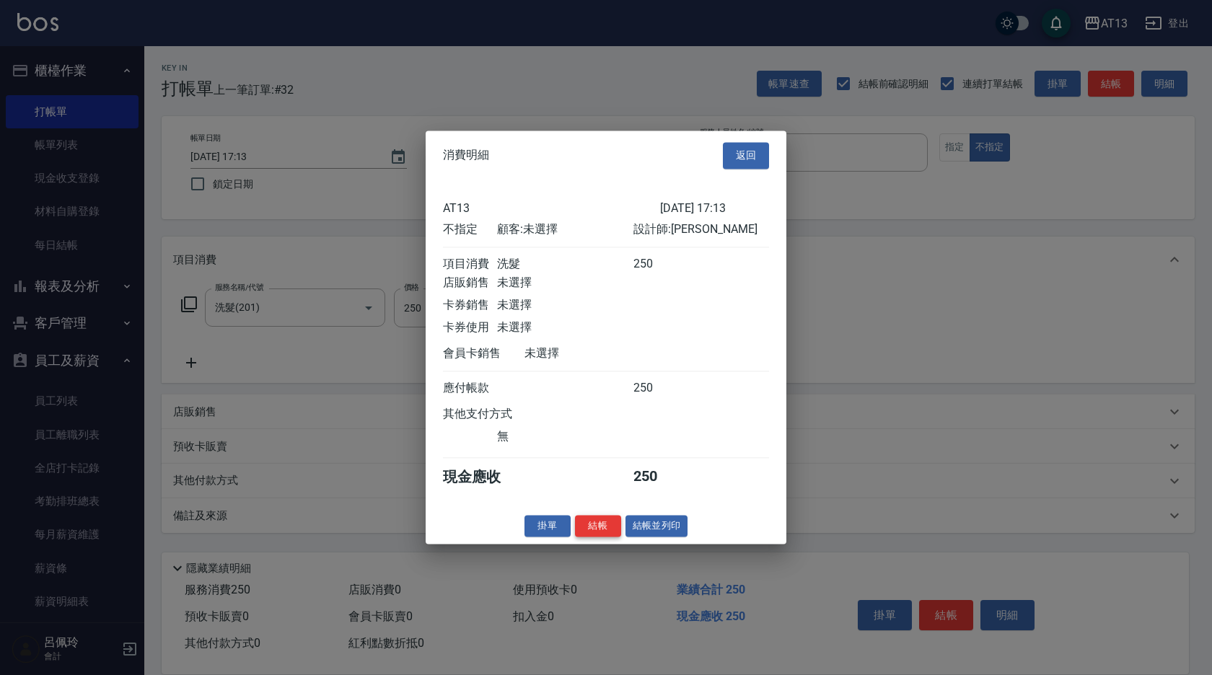
click at [609, 533] on button "結帳" at bounding box center [598, 526] width 46 height 22
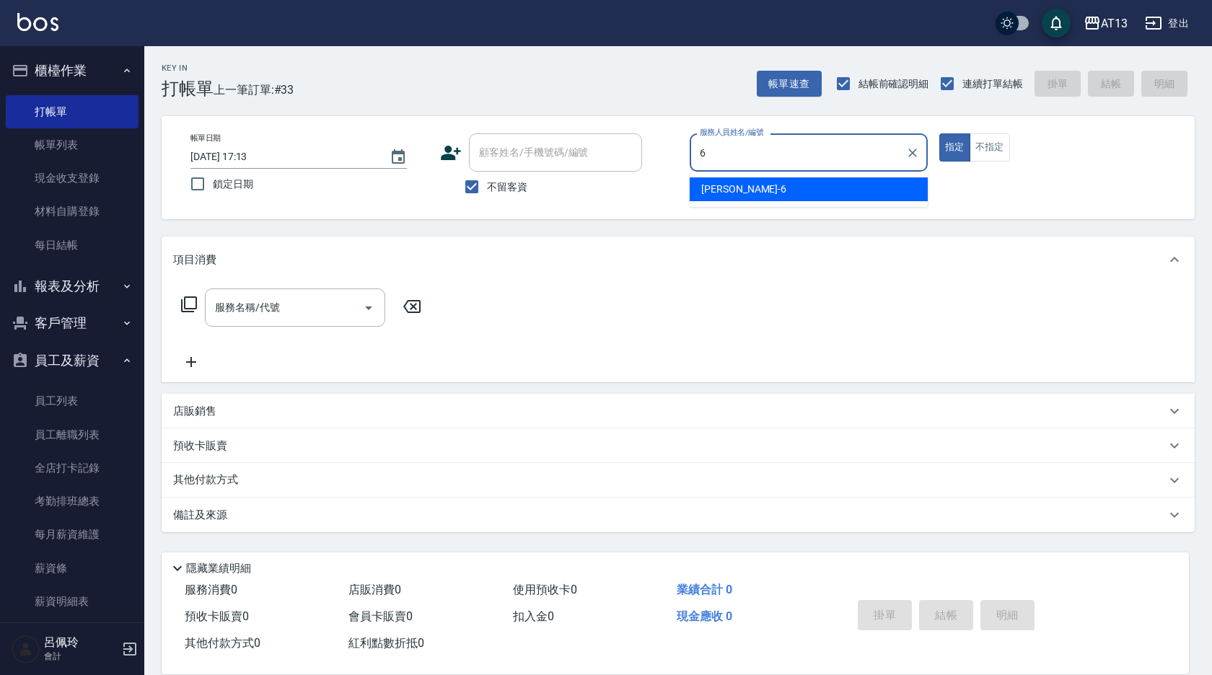
click at [809, 185] on div "[PERSON_NAME] -6" at bounding box center [808, 189] width 238 height 24
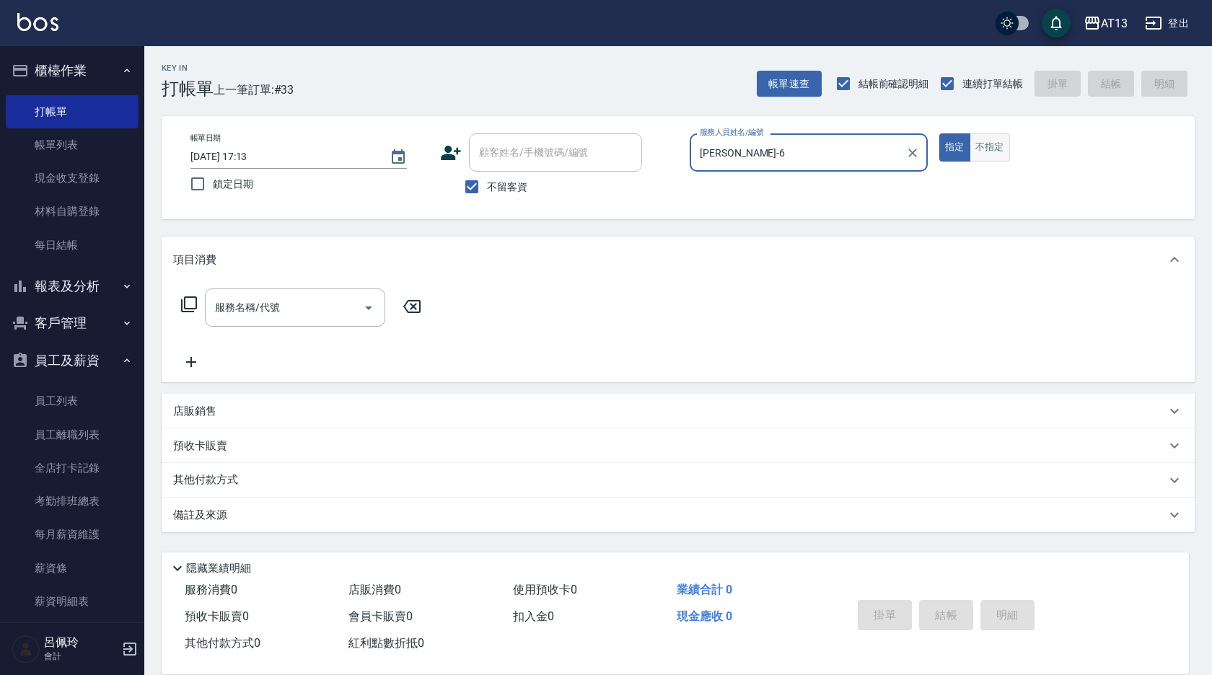
type input "[PERSON_NAME]-6"
click at [993, 151] on button "不指定" at bounding box center [989, 147] width 40 height 28
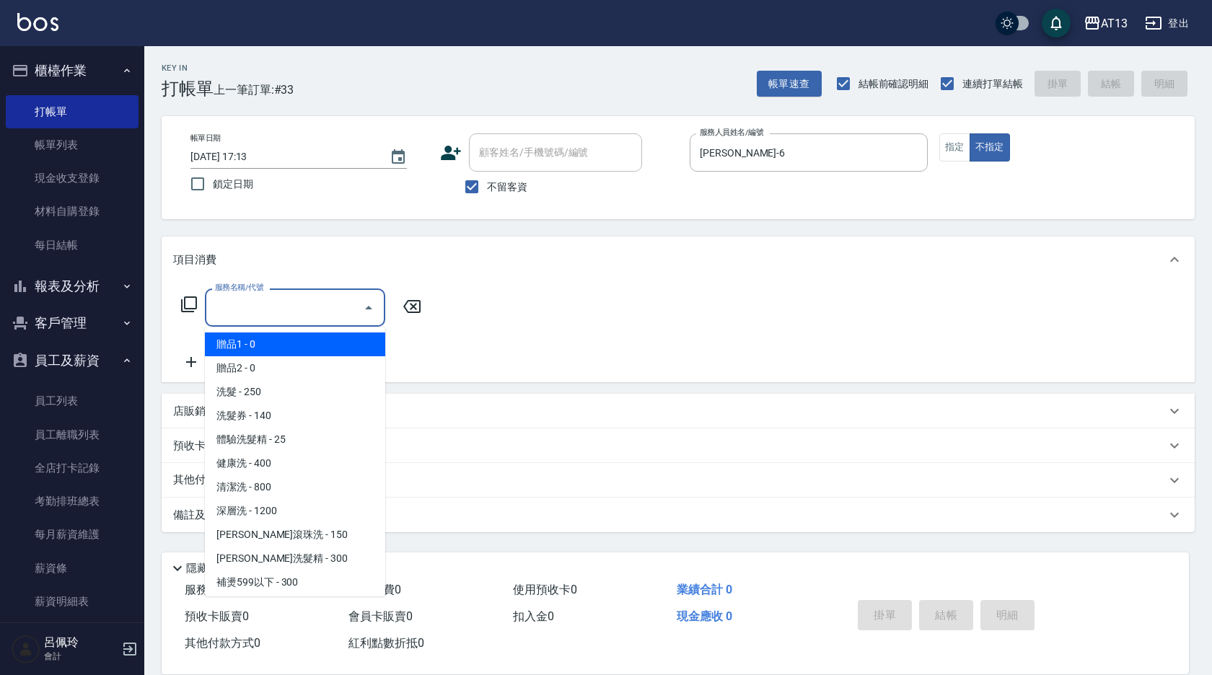
click at [263, 310] on input "服務名稱/代號" at bounding box center [284, 307] width 146 height 25
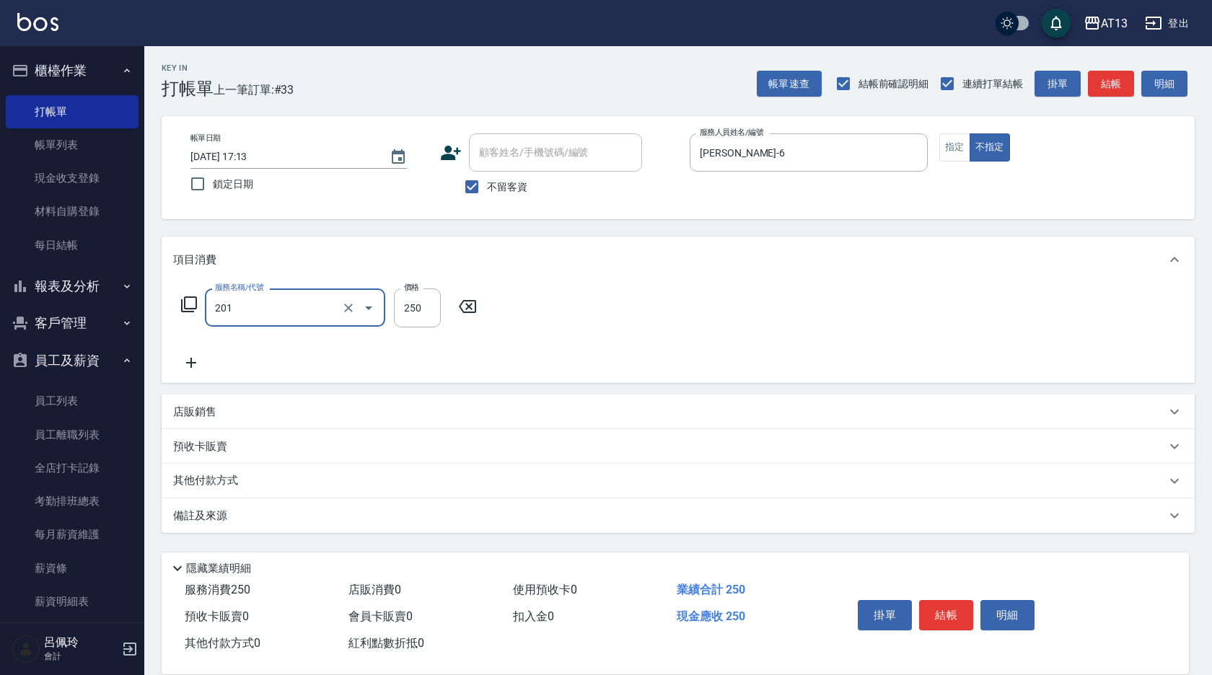
type input "洗髮(201)"
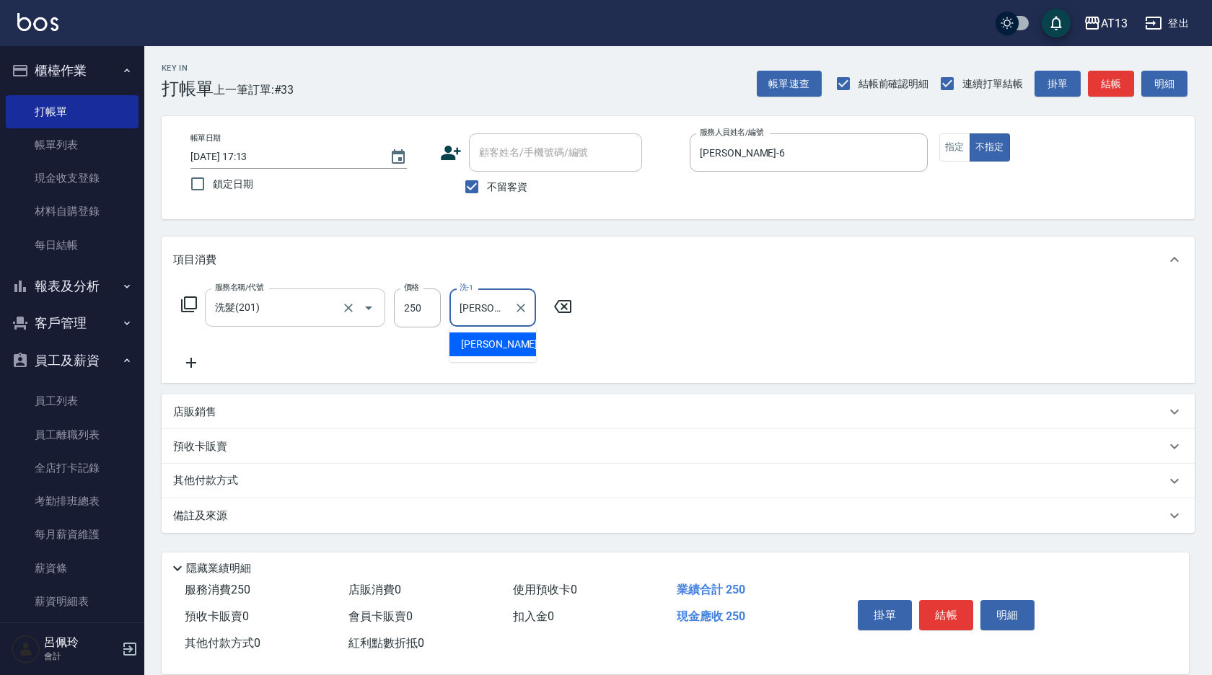
type input "[PERSON_NAME]-33"
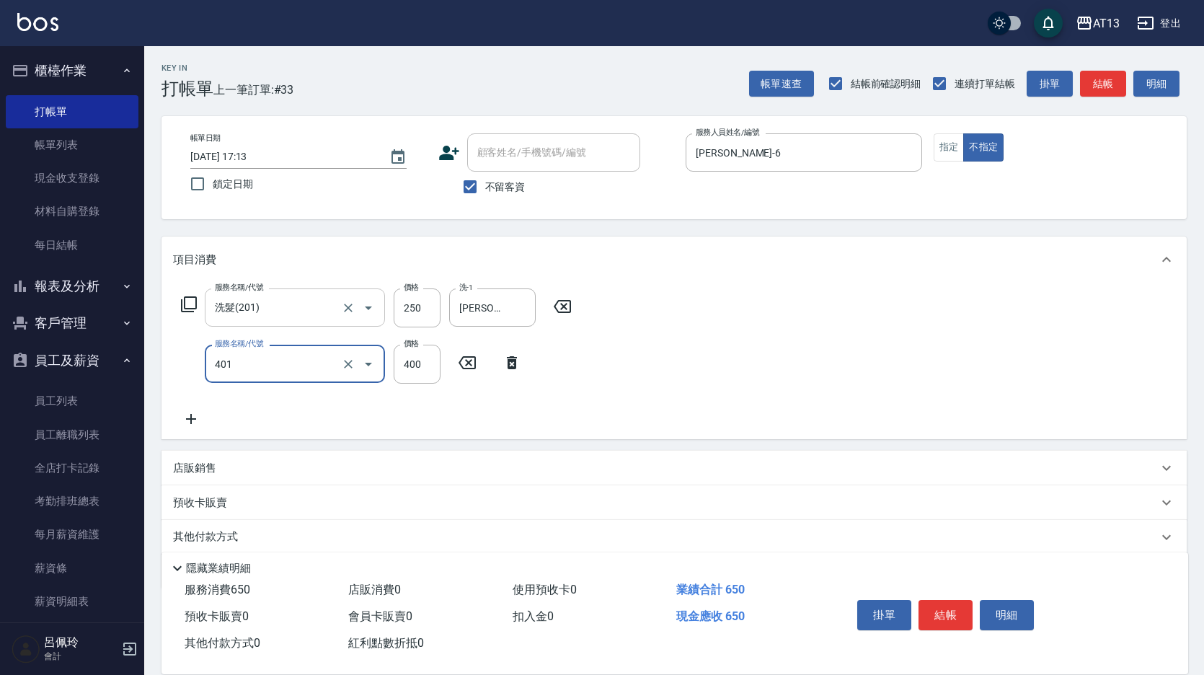
type input "剪髮(401)"
type input "200"
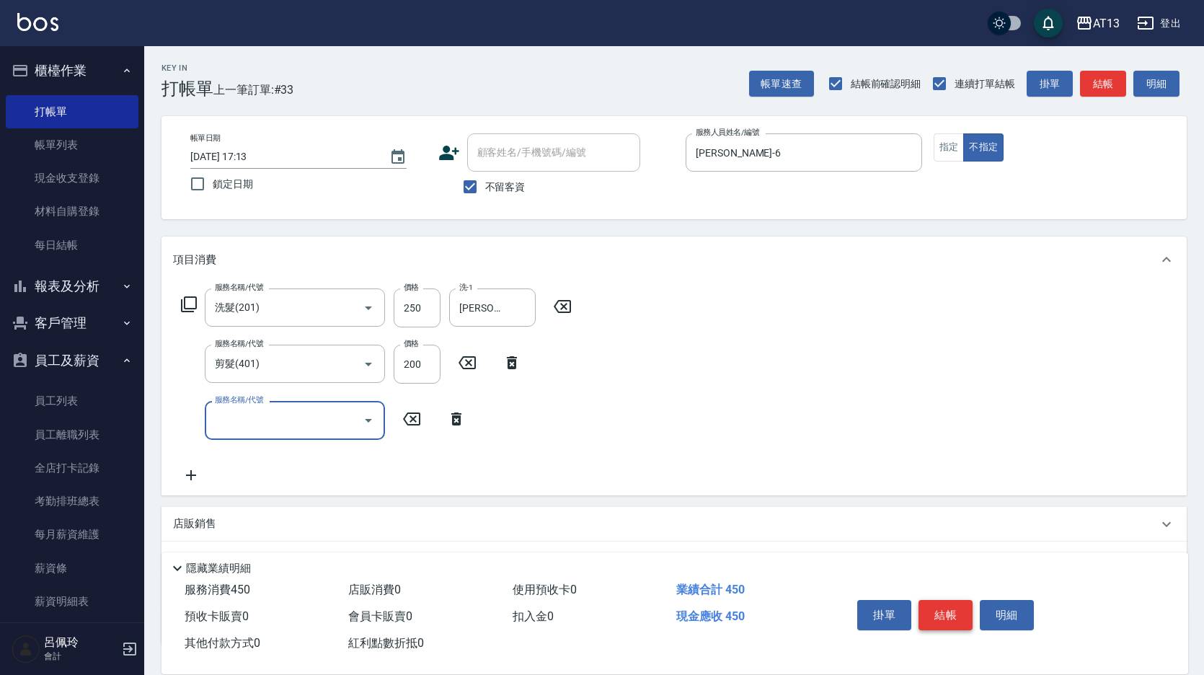
click at [943, 608] on button "結帳" at bounding box center [946, 615] width 54 height 30
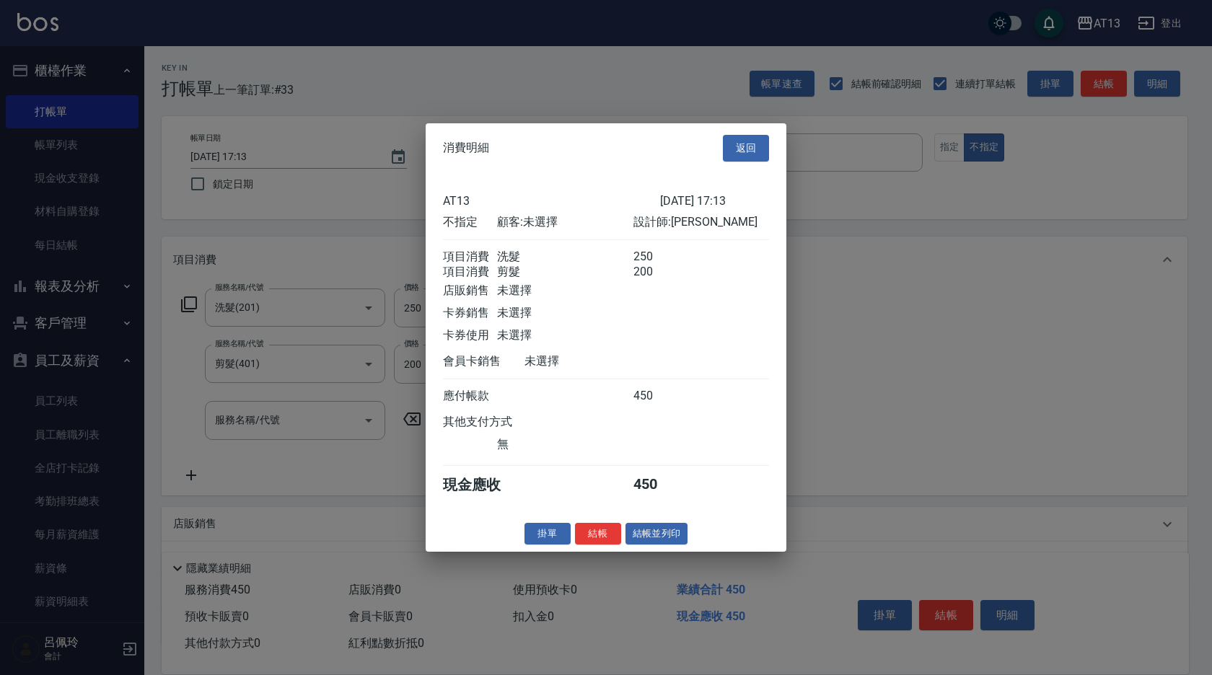
click at [619, 540] on button "結帳" at bounding box center [598, 533] width 46 height 22
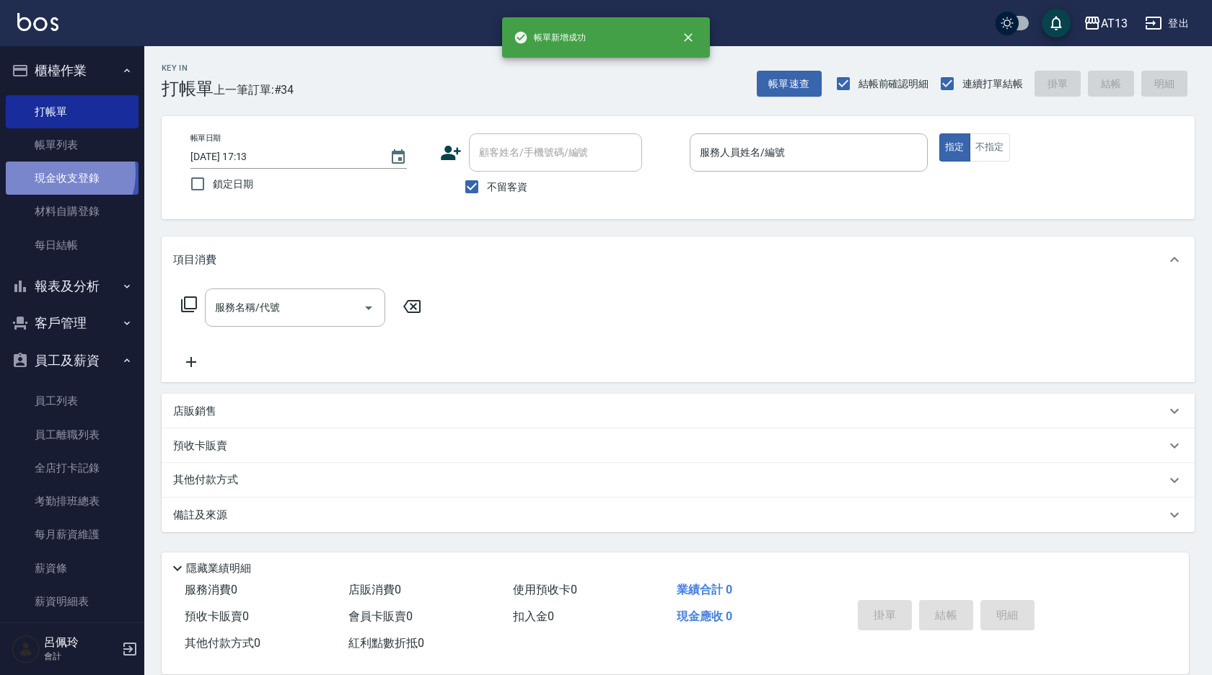
click at [53, 172] on link "現金收支登錄" at bounding box center [72, 178] width 133 height 33
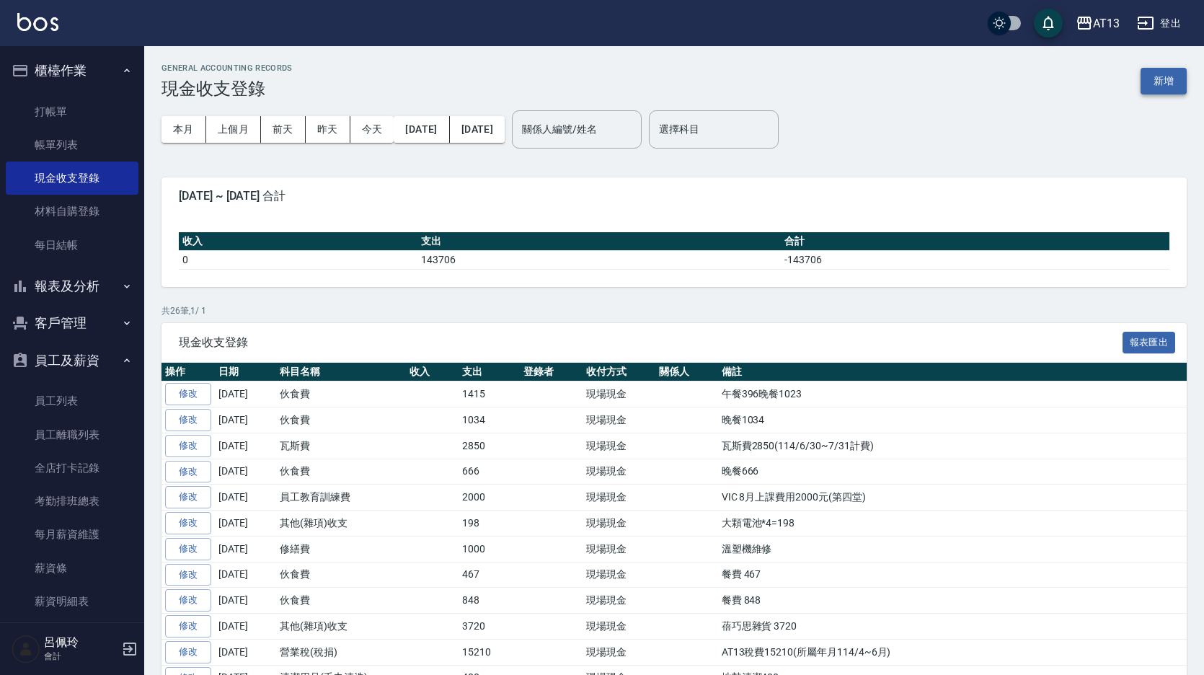
click at [1148, 80] on button "新增" at bounding box center [1164, 81] width 46 height 27
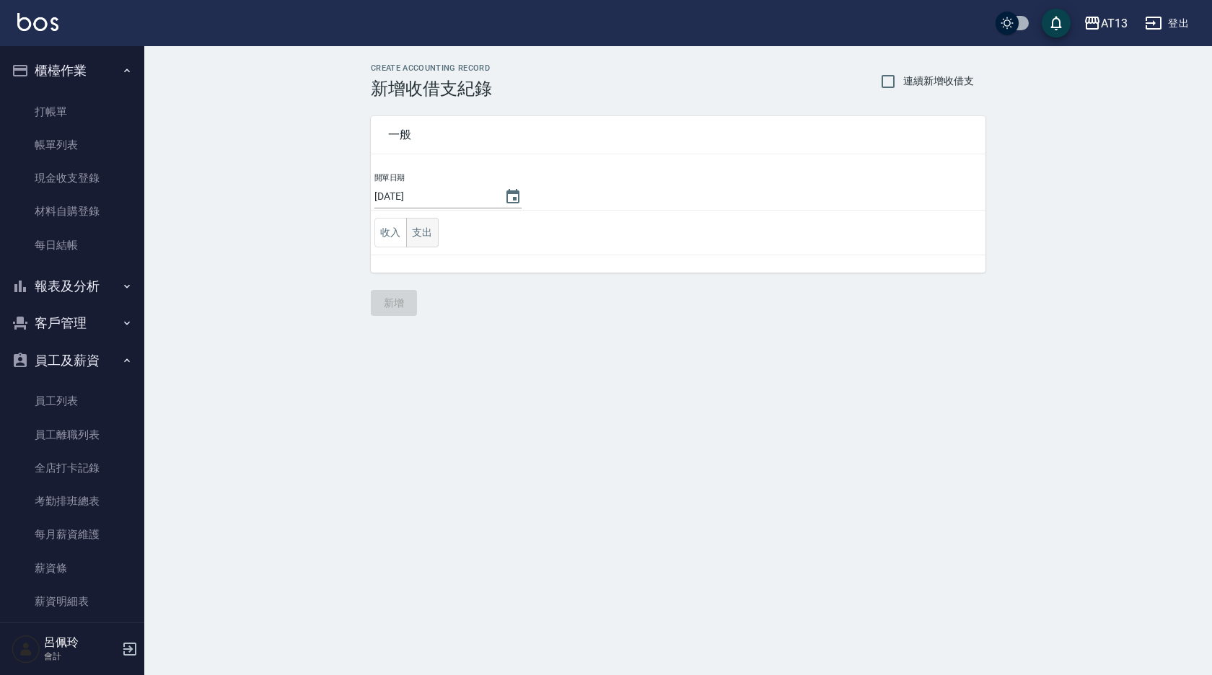
click at [429, 234] on button "支出" at bounding box center [422, 233] width 32 height 30
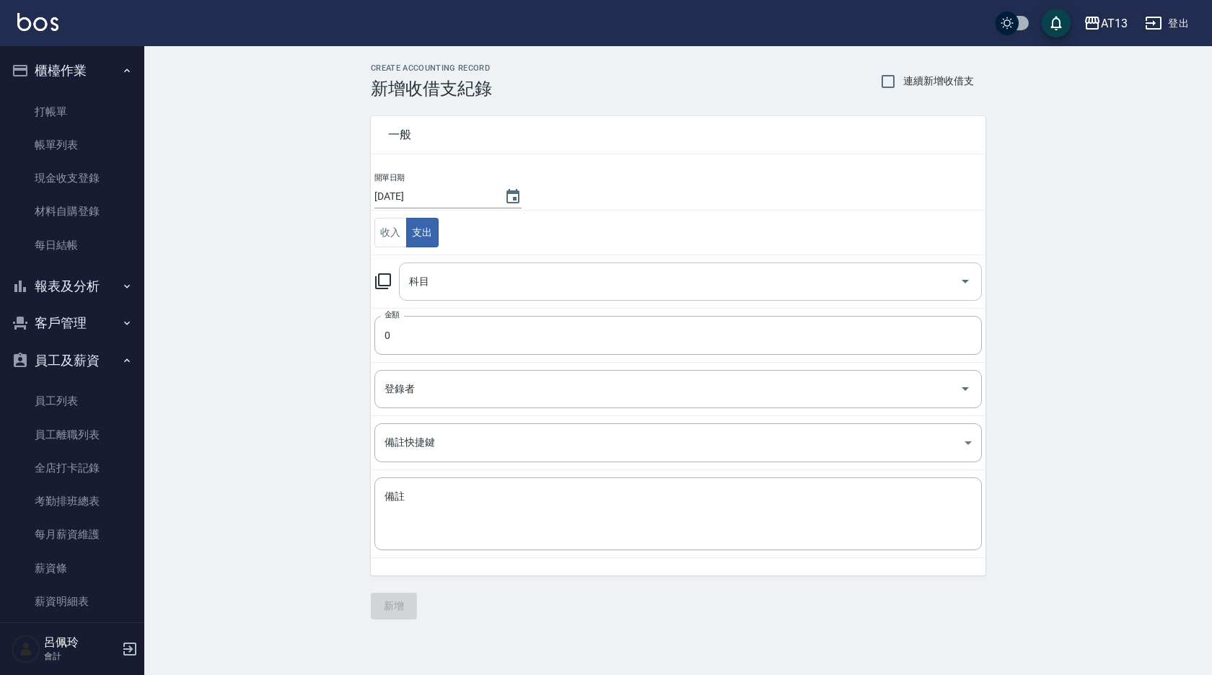
click at [961, 281] on icon "Open" at bounding box center [964, 281] width 17 height 17
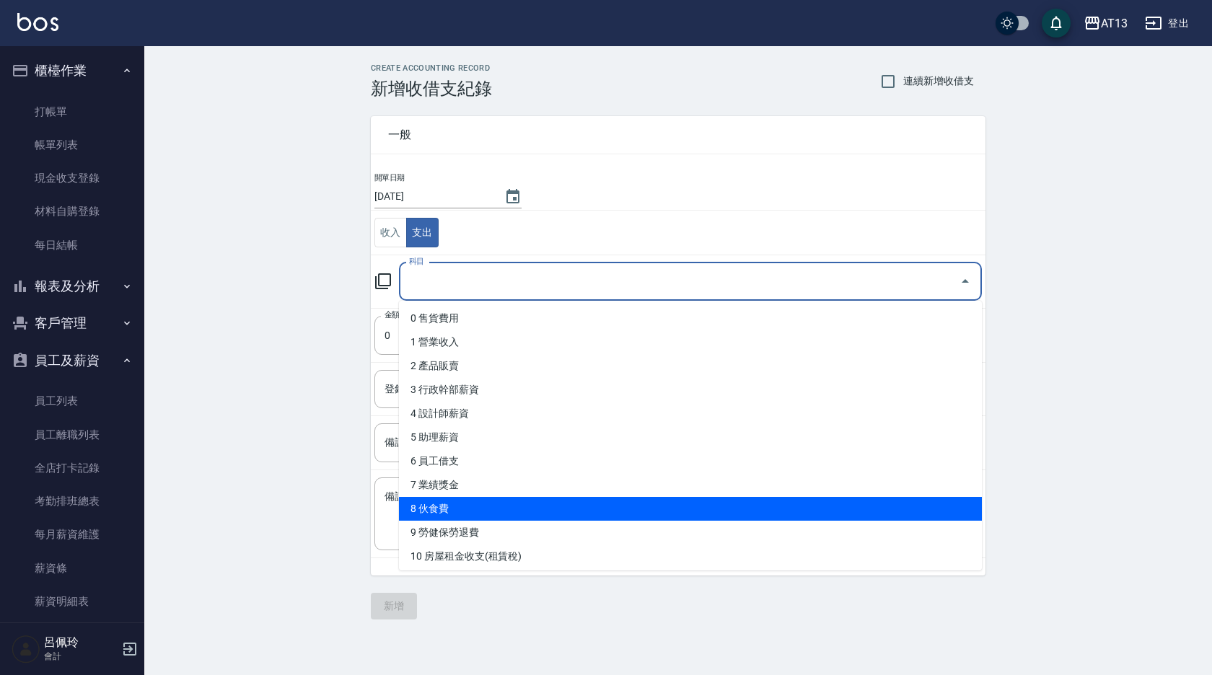
click at [581, 508] on li "8 伙食費" at bounding box center [690, 509] width 583 height 24
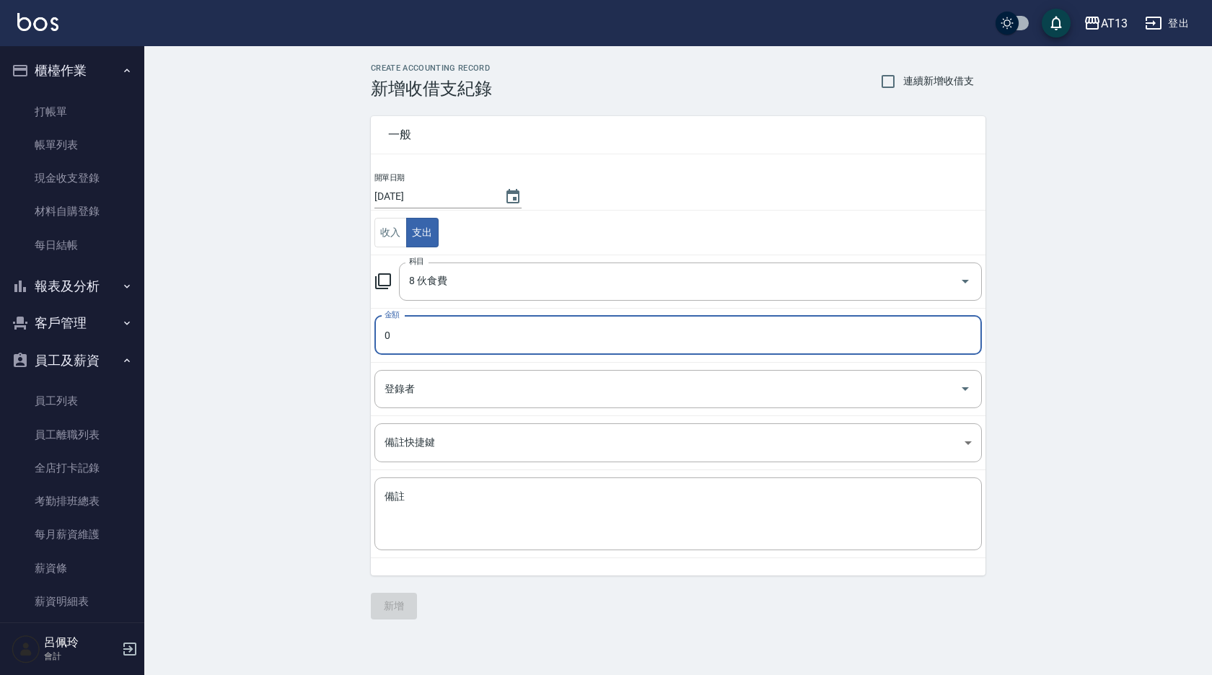
type input "8 伙食費"
type input "632"
click at [528, 500] on textarea "備註" at bounding box center [677, 514] width 587 height 49
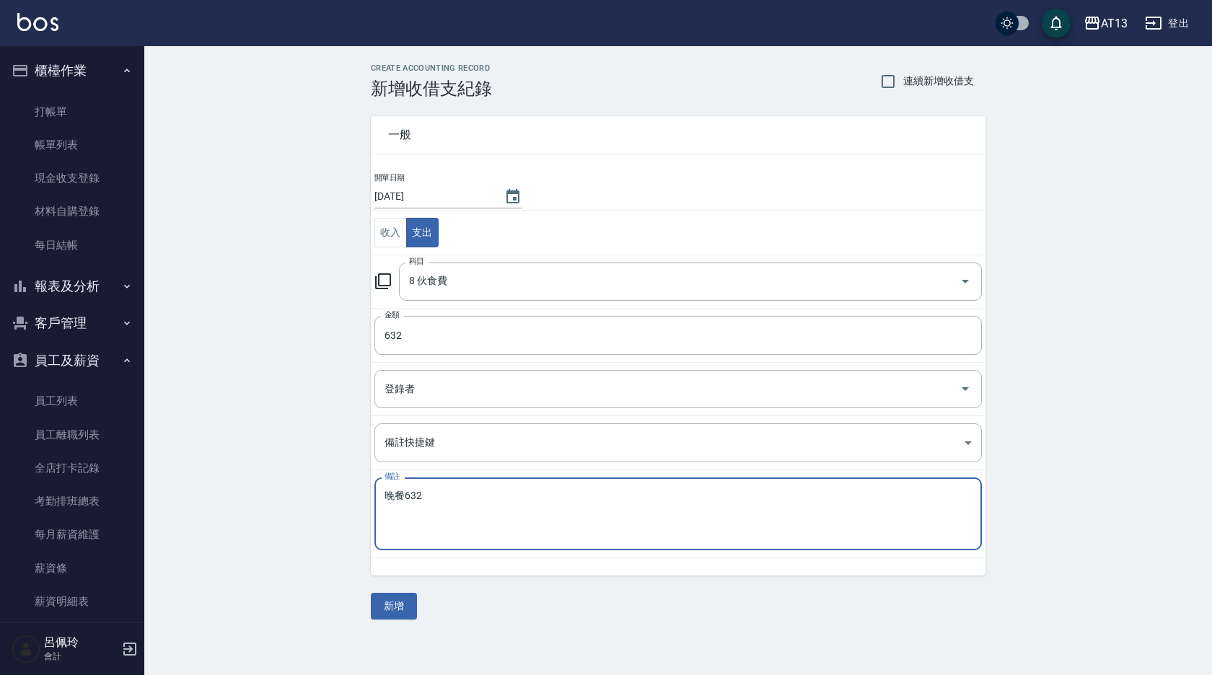
click at [537, 503] on textarea "晚餐632" at bounding box center [677, 514] width 587 height 49
type textarea "晚餐632"
click at [384, 599] on button "新增" at bounding box center [394, 606] width 46 height 27
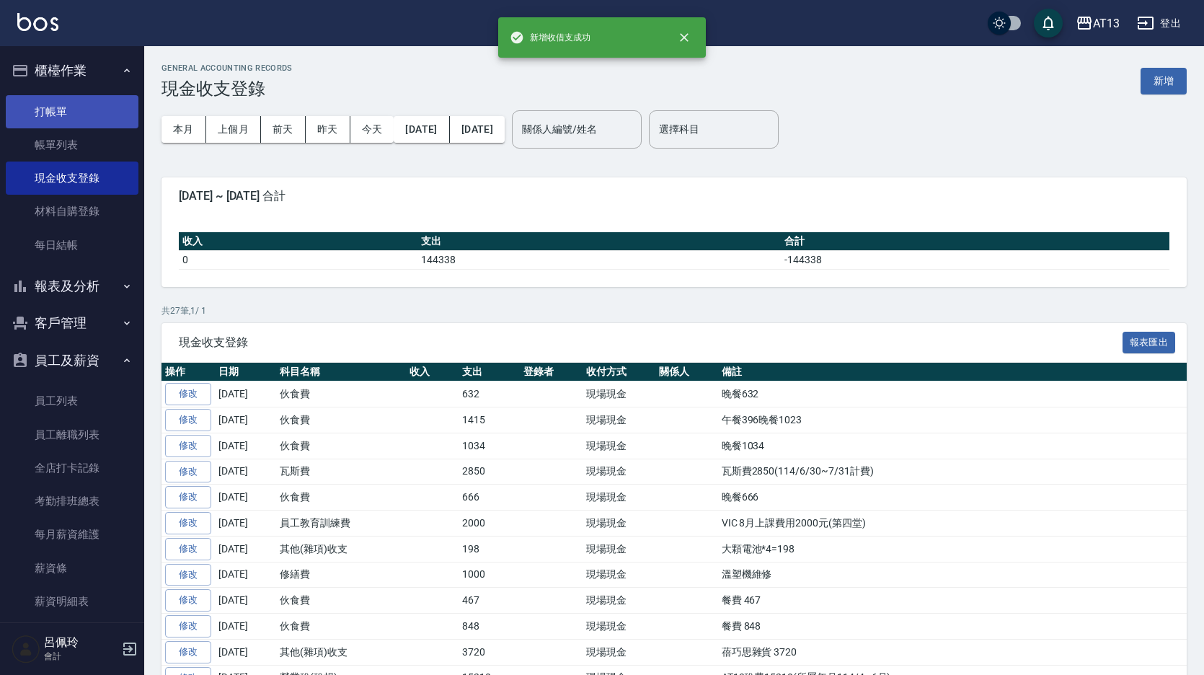
click at [61, 110] on link "打帳單" at bounding box center [72, 111] width 133 height 33
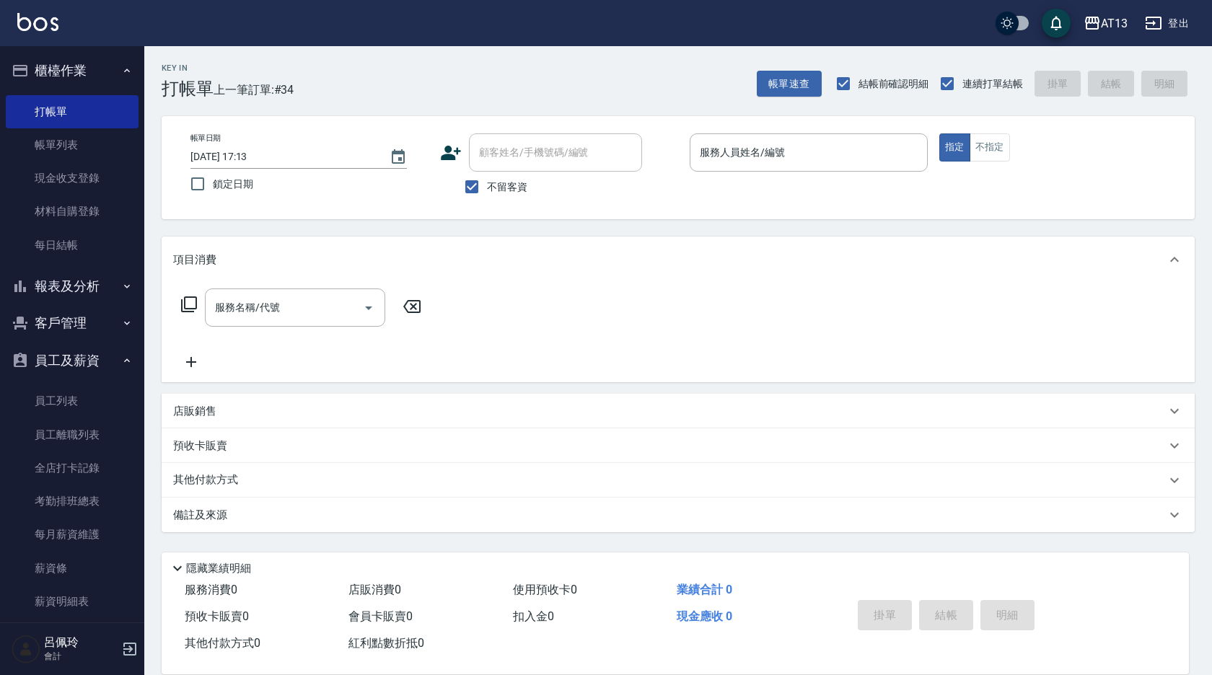
click at [954, 340] on div "服務名稱/代號 服務名稱/代號" at bounding box center [678, 333] width 1033 height 100
